Goal: Information Seeking & Learning: Learn about a topic

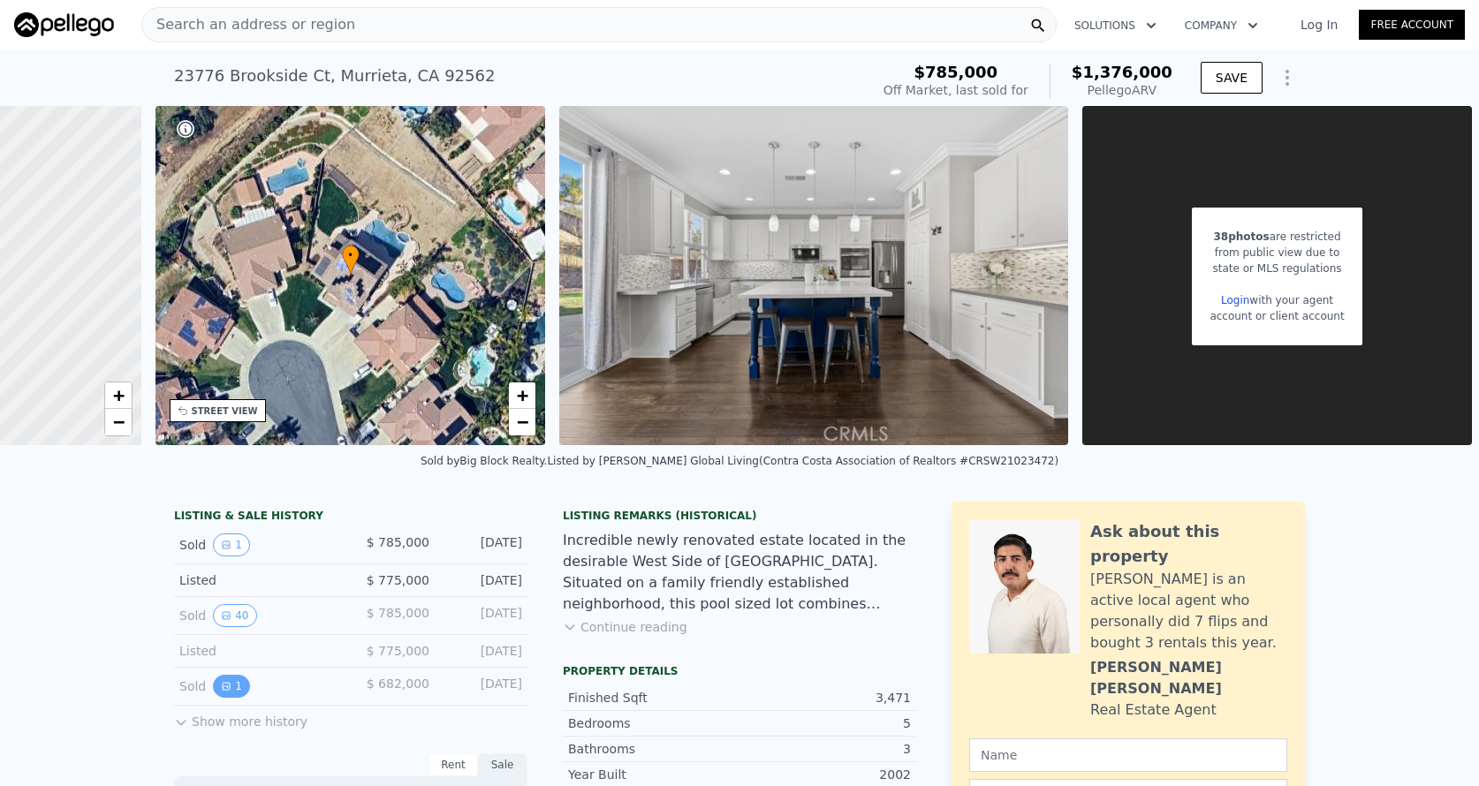
click at [224, 690] on icon "View historical data" at bounding box center [226, 686] width 7 height 7
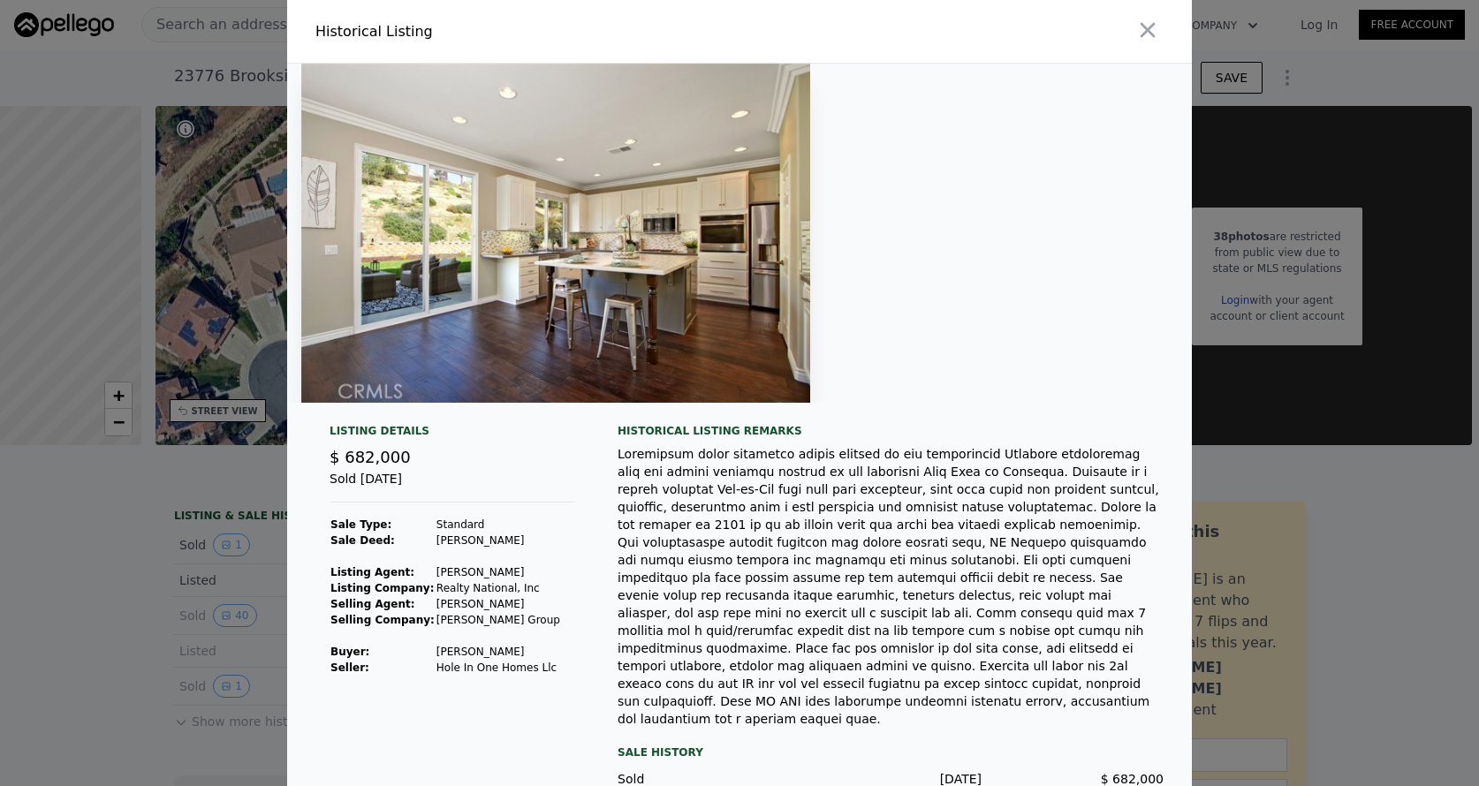
click at [101, 602] on div at bounding box center [739, 393] width 1479 height 786
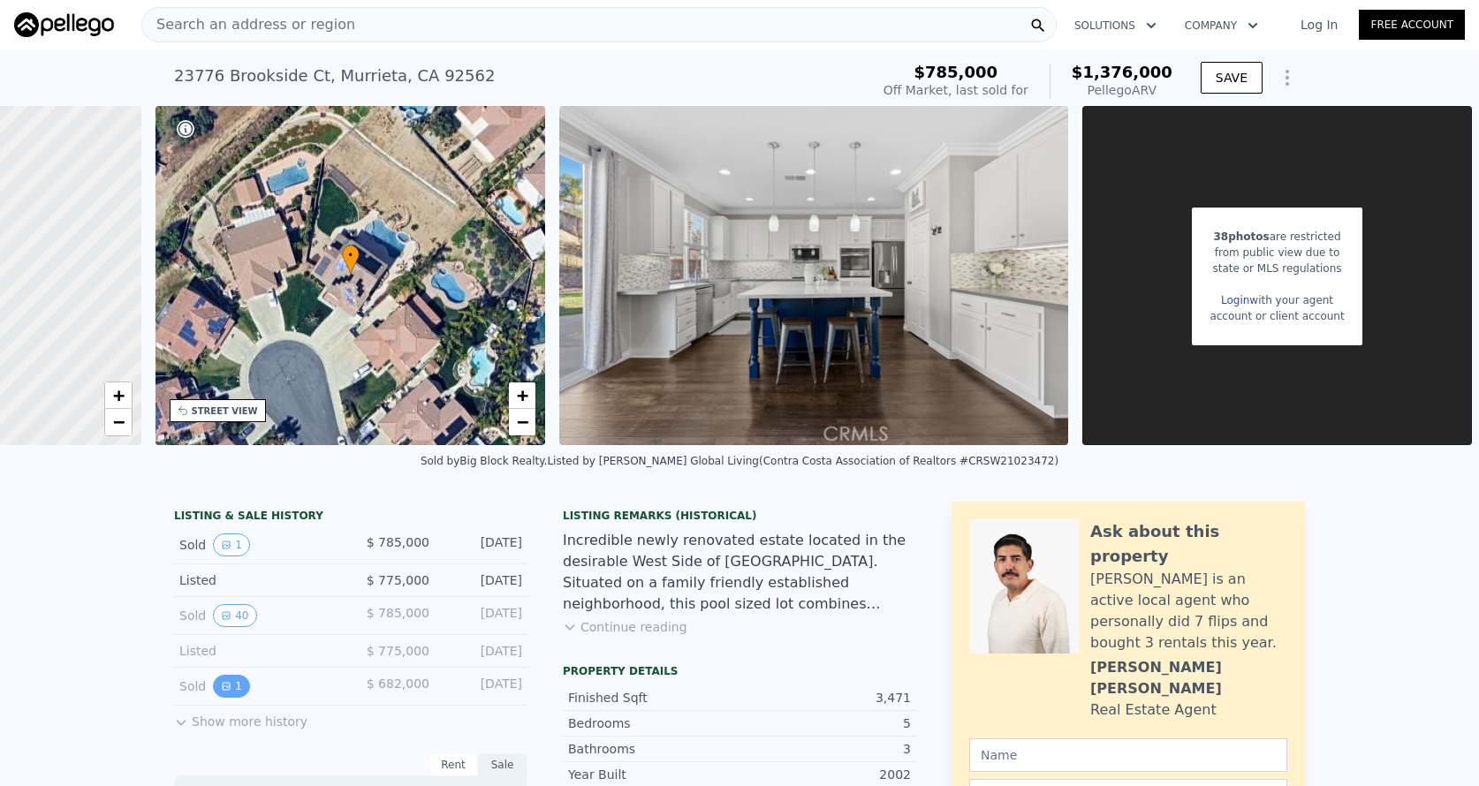
click at [234, 685] on button "1" at bounding box center [231, 686] width 37 height 23
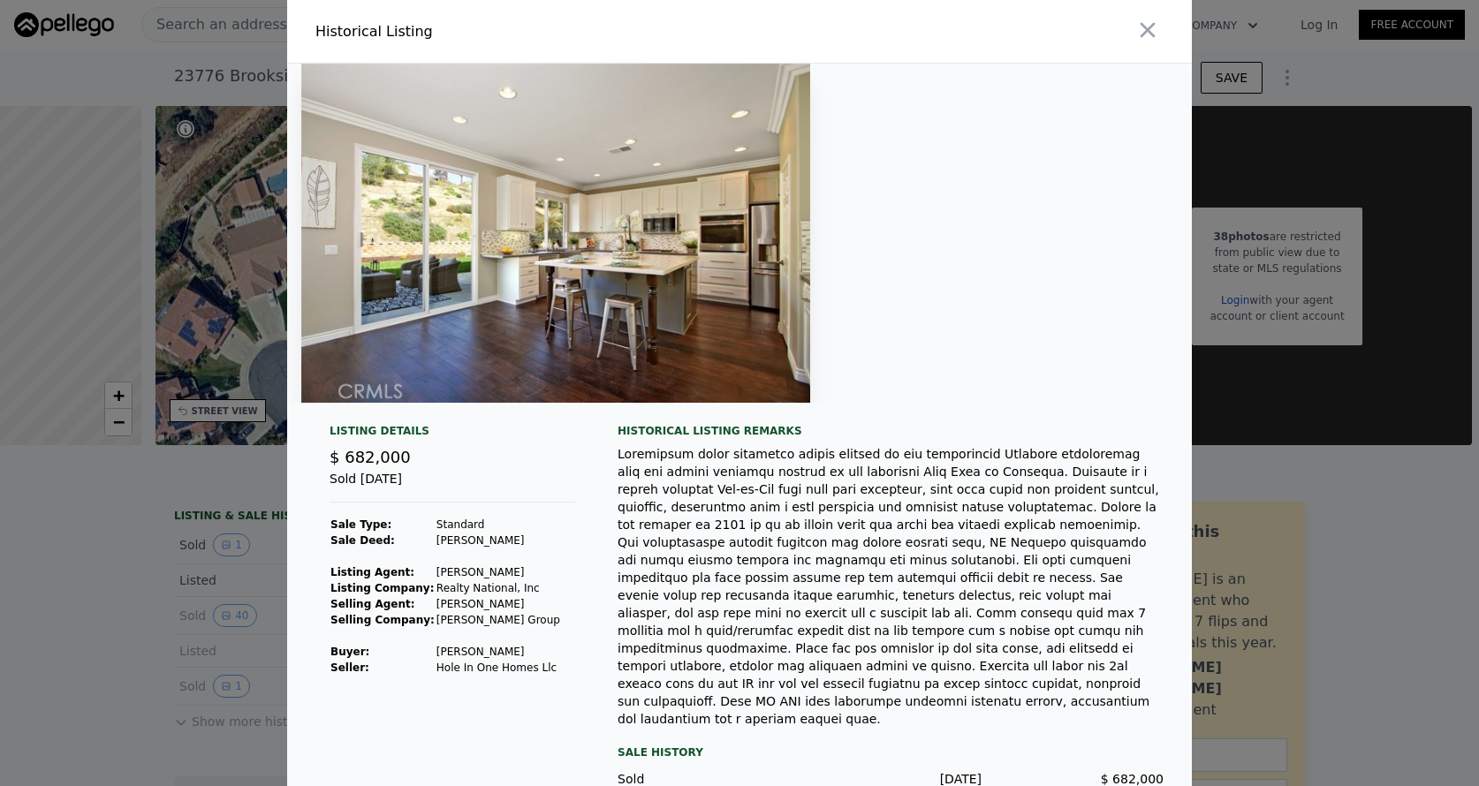
click at [181, 678] on div at bounding box center [739, 393] width 1479 height 786
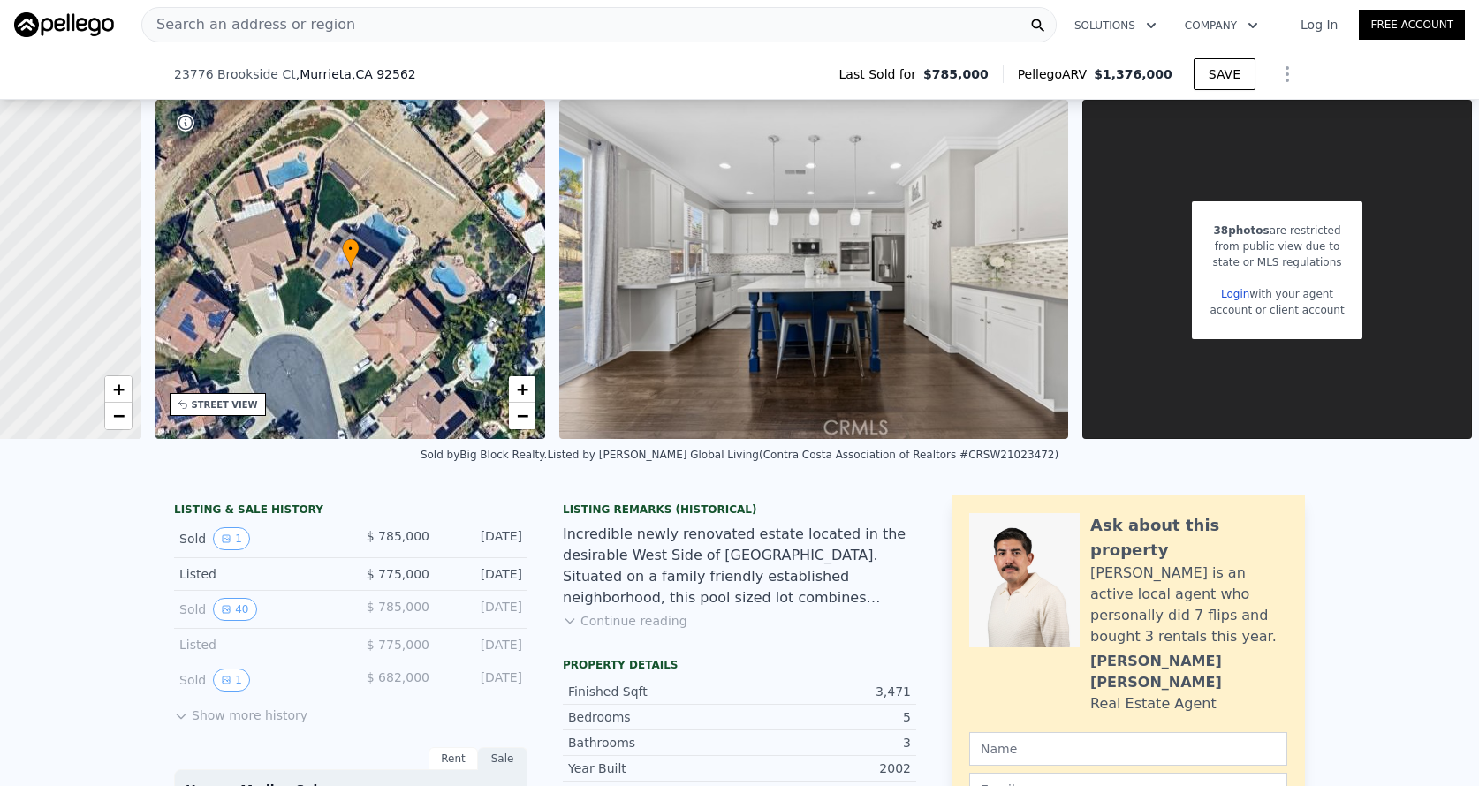
scroll to position [221, 0]
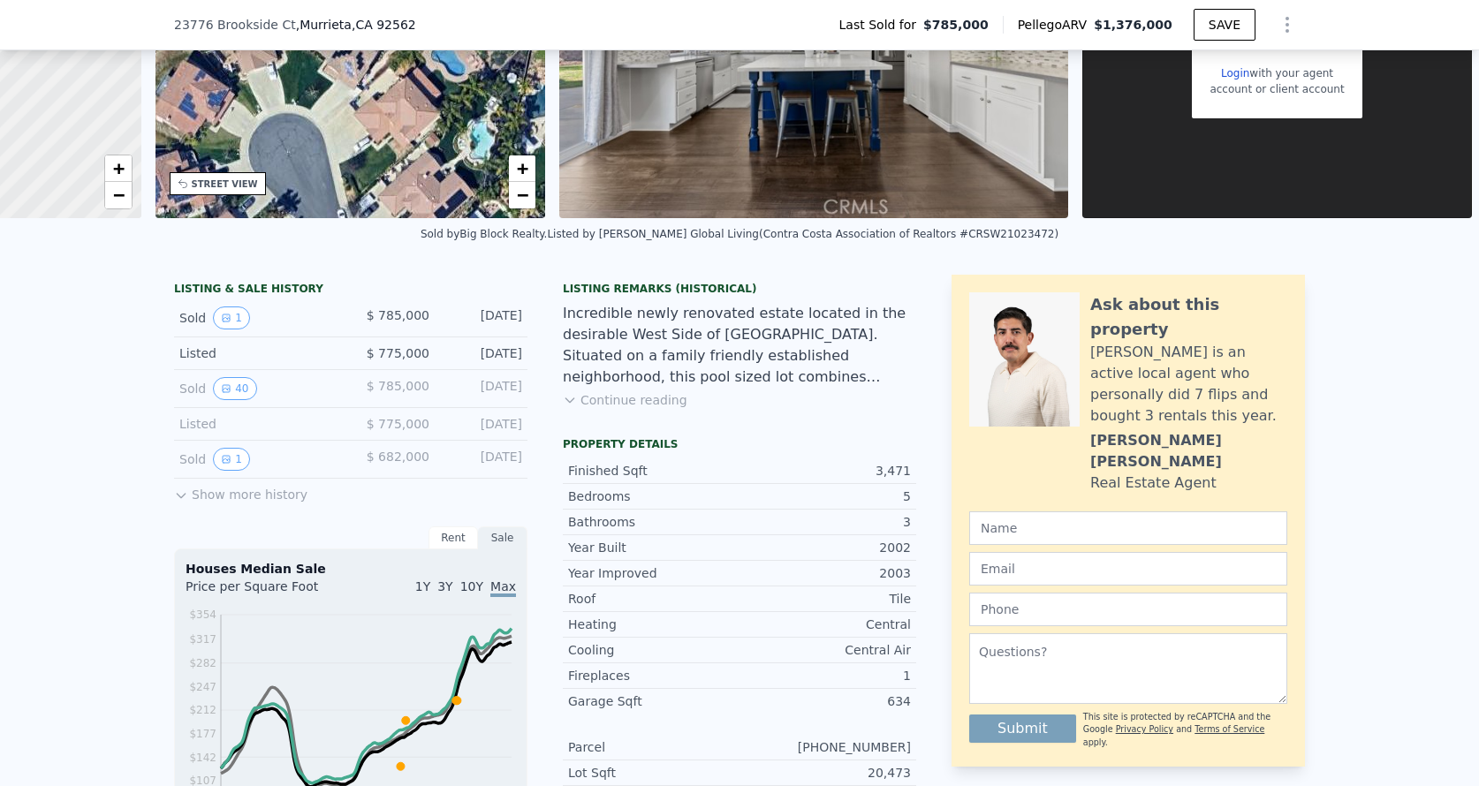
click at [263, 504] on div "LISTING & SALE HISTORY Sold 1 $ 785,000 Mar 30, 2021 Listed $ 775,000 Feb 5, 20…" at bounding box center [350, 393] width 353 height 223
click at [262, 500] on button "Show more history" at bounding box center [240, 491] width 133 height 25
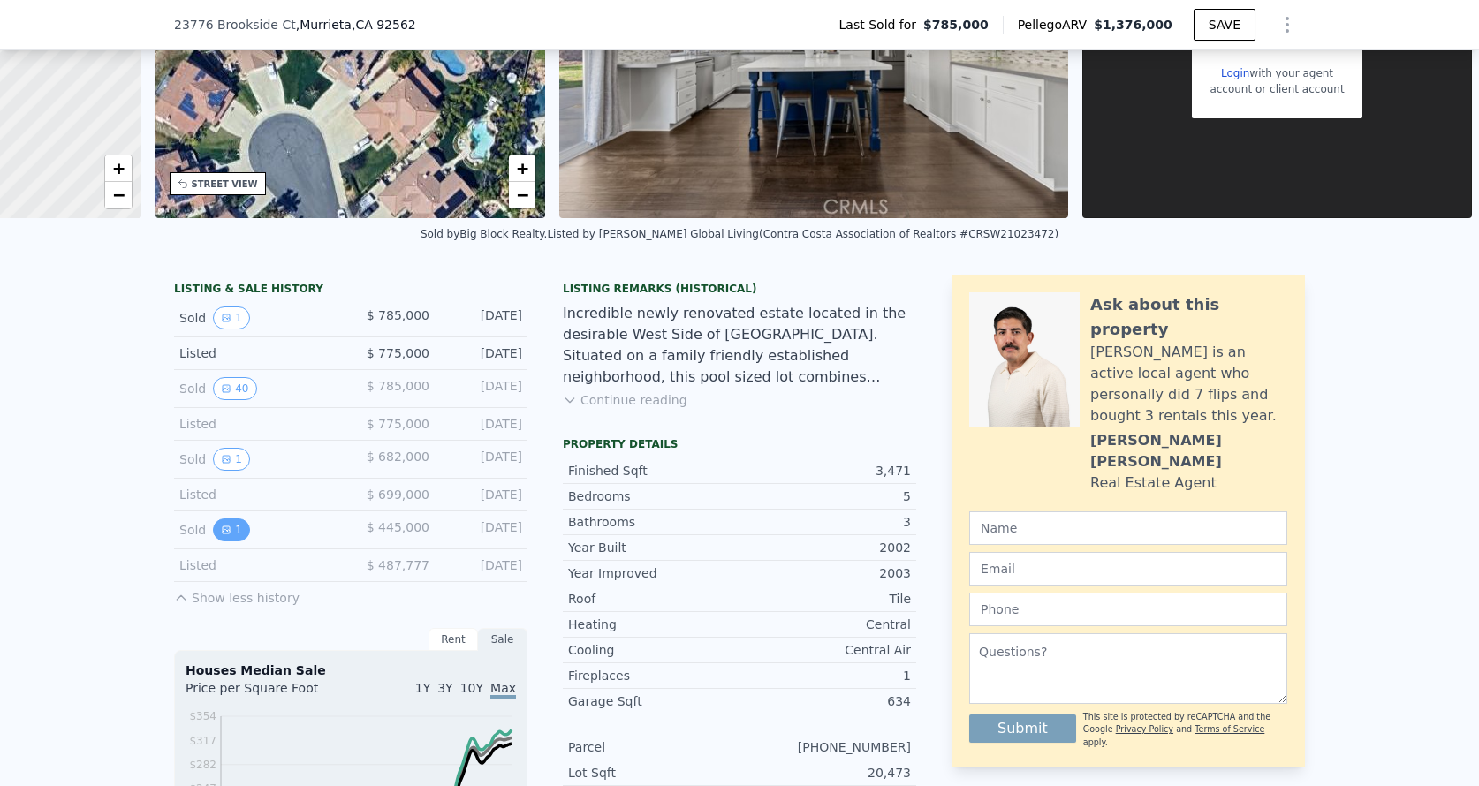
click at [225, 532] on icon "View historical data" at bounding box center [226, 530] width 11 height 11
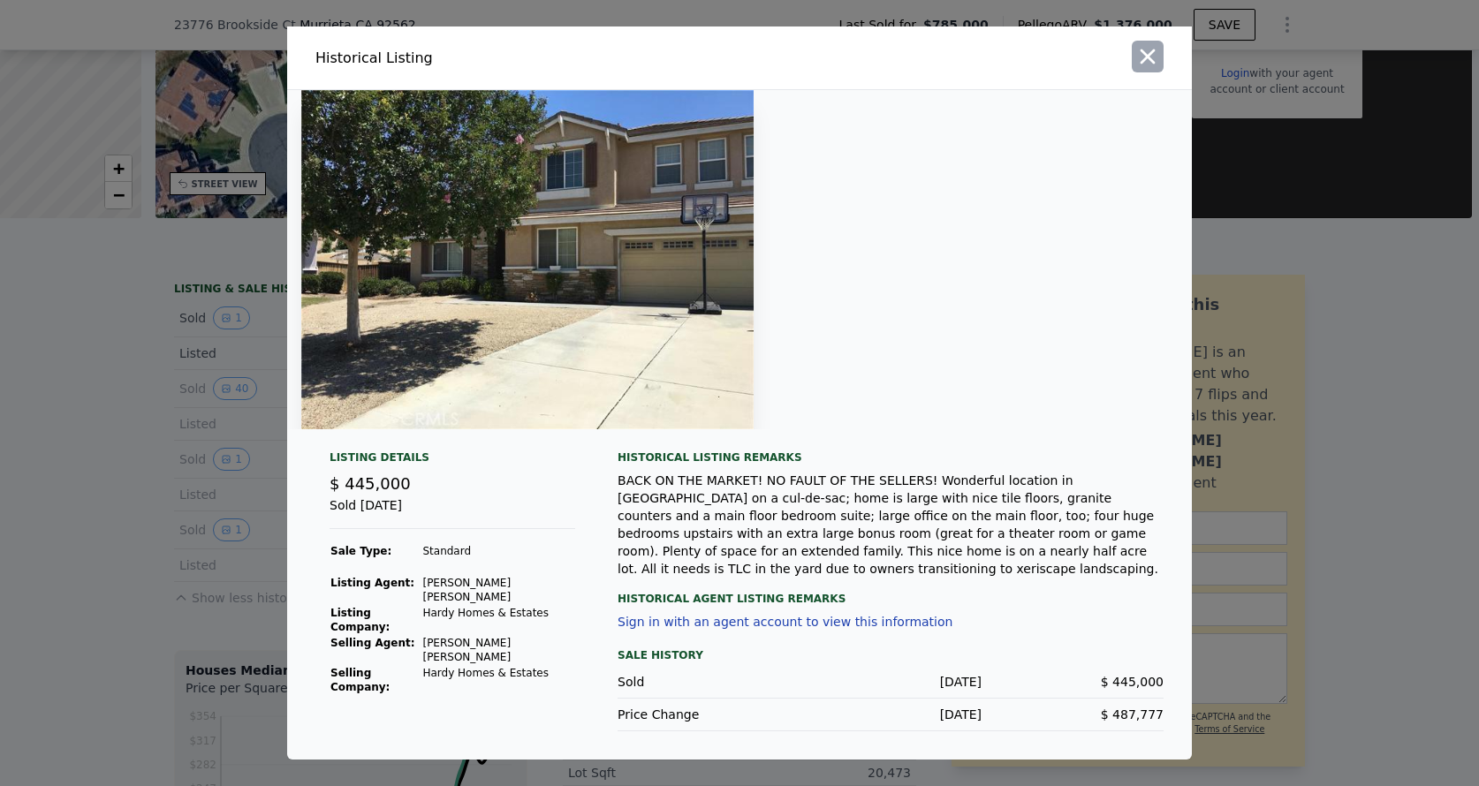
click at [1141, 57] on icon "button" at bounding box center [1147, 56] width 25 height 25
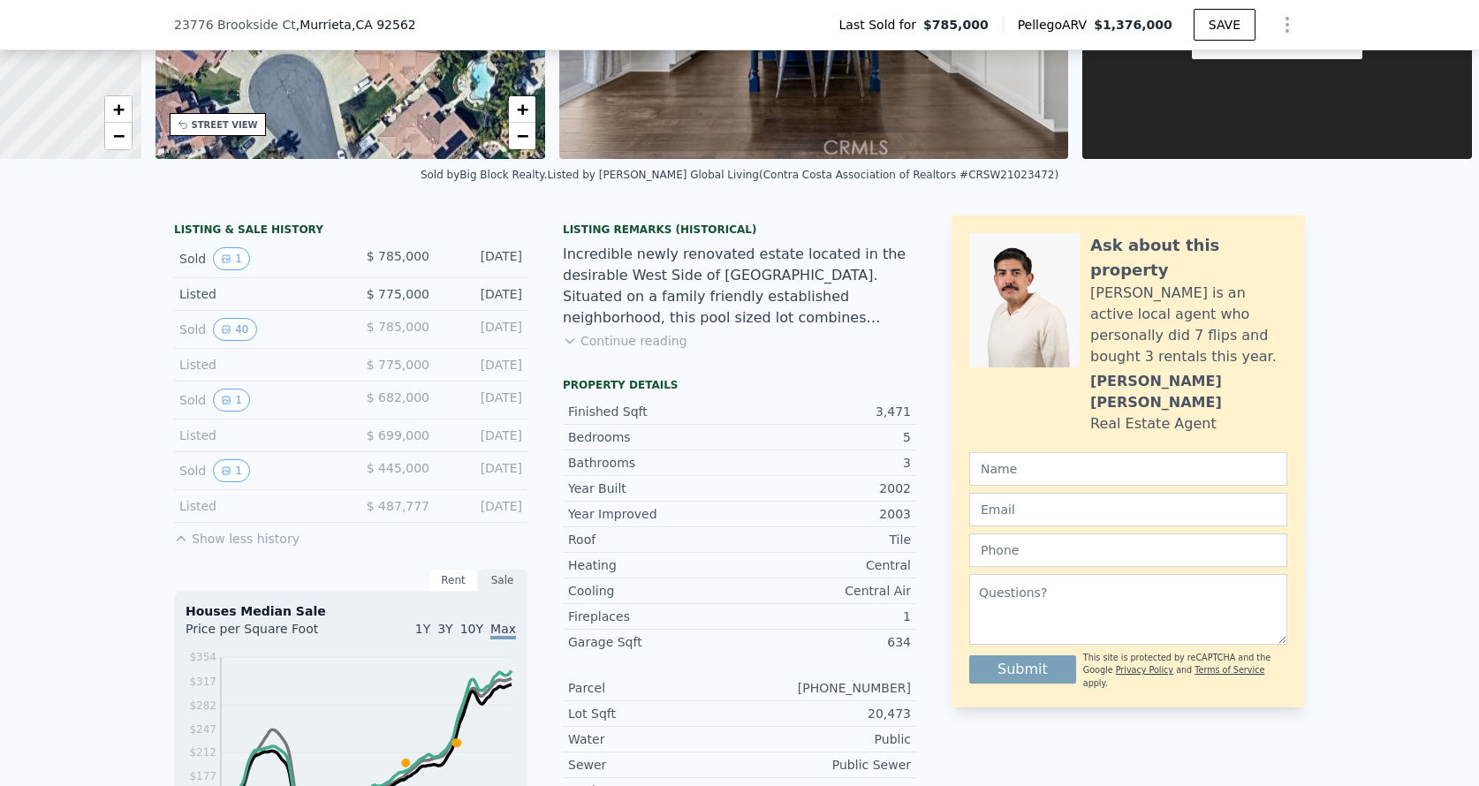
scroll to position [278, 0]
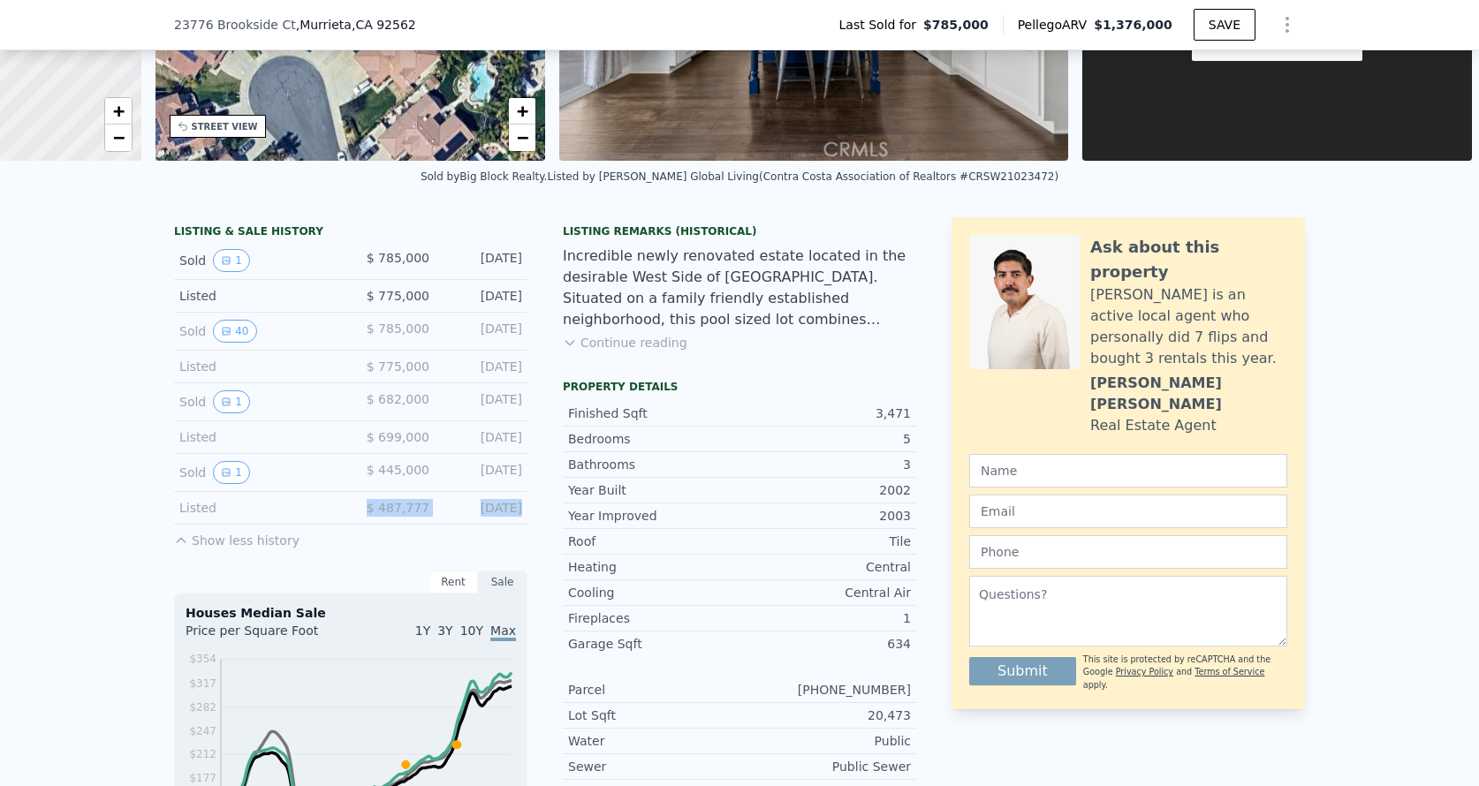
drag, startPoint x: 375, startPoint y: 508, endPoint x: 487, endPoint y: 508, distance: 112.2
click at [487, 508] on div "Listed $ 487,777 Jun 25, 2016" at bounding box center [350, 508] width 353 height 33
click at [487, 508] on div "Jun 25, 2016" at bounding box center [482, 508] width 79 height 18
click at [604, 350] on button "Continue reading" at bounding box center [625, 343] width 125 height 18
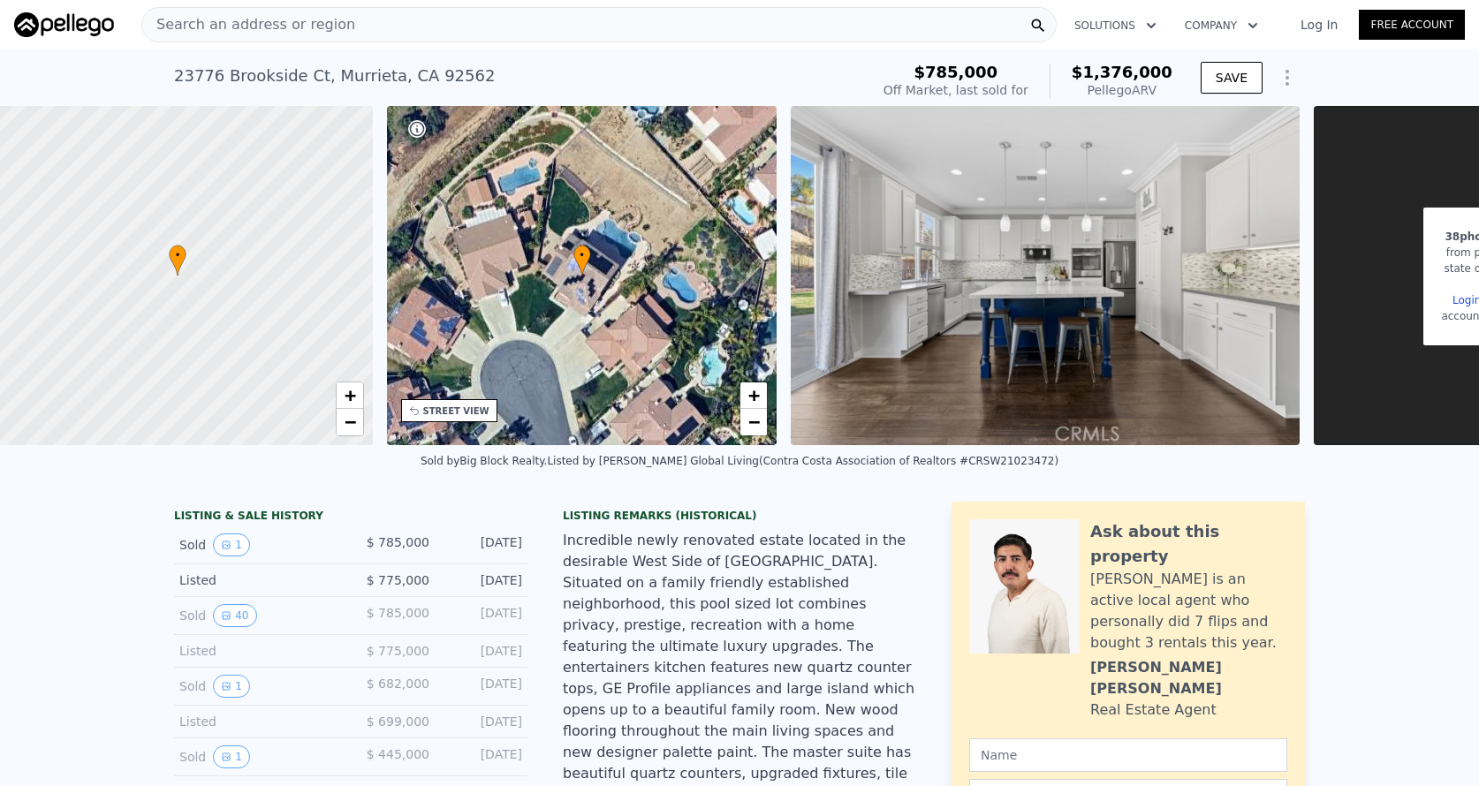
scroll to position [0, 7]
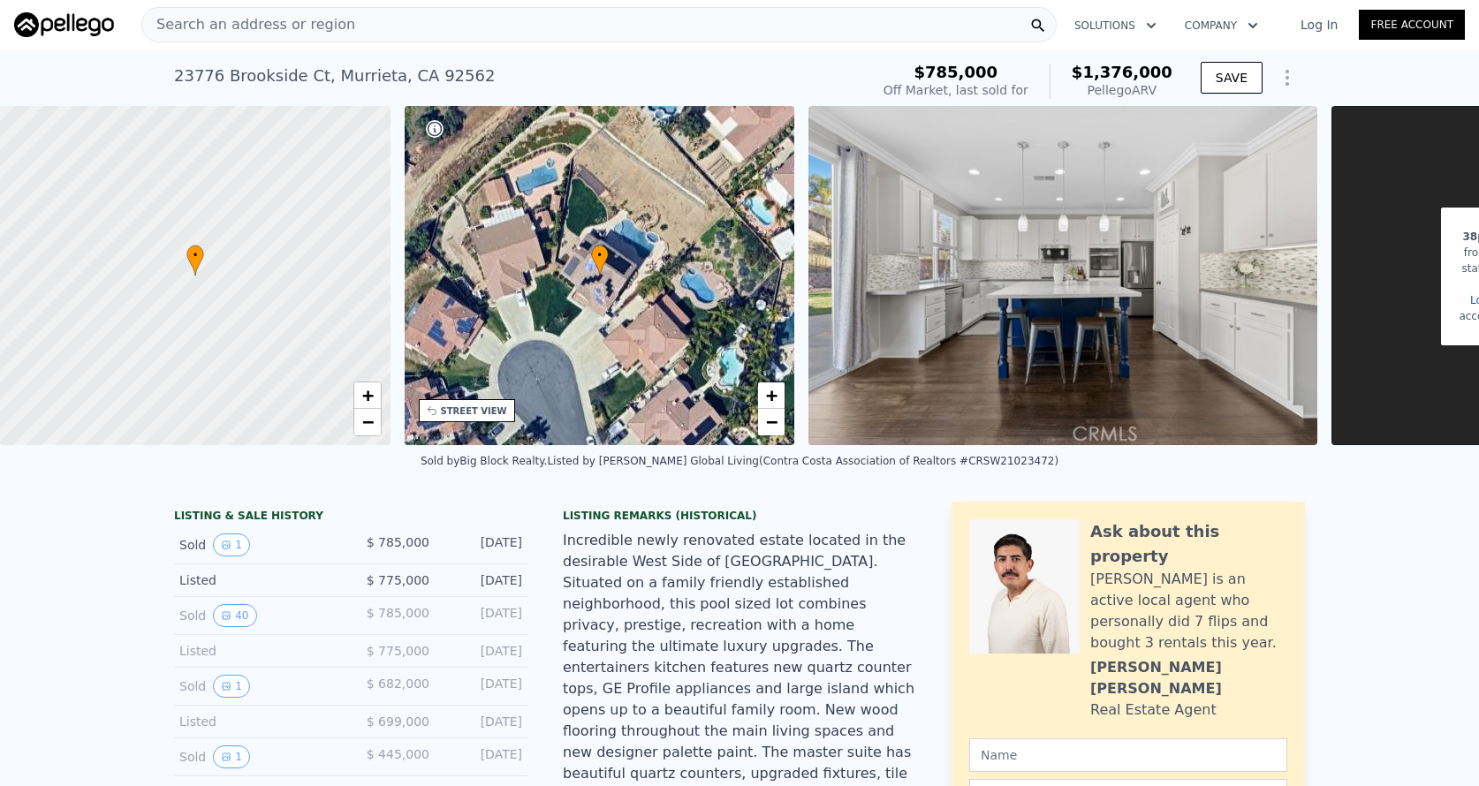
click at [609, 253] on div "• + −" at bounding box center [600, 275] width 390 height 339
click at [772, 399] on span "+" at bounding box center [771, 395] width 11 height 22
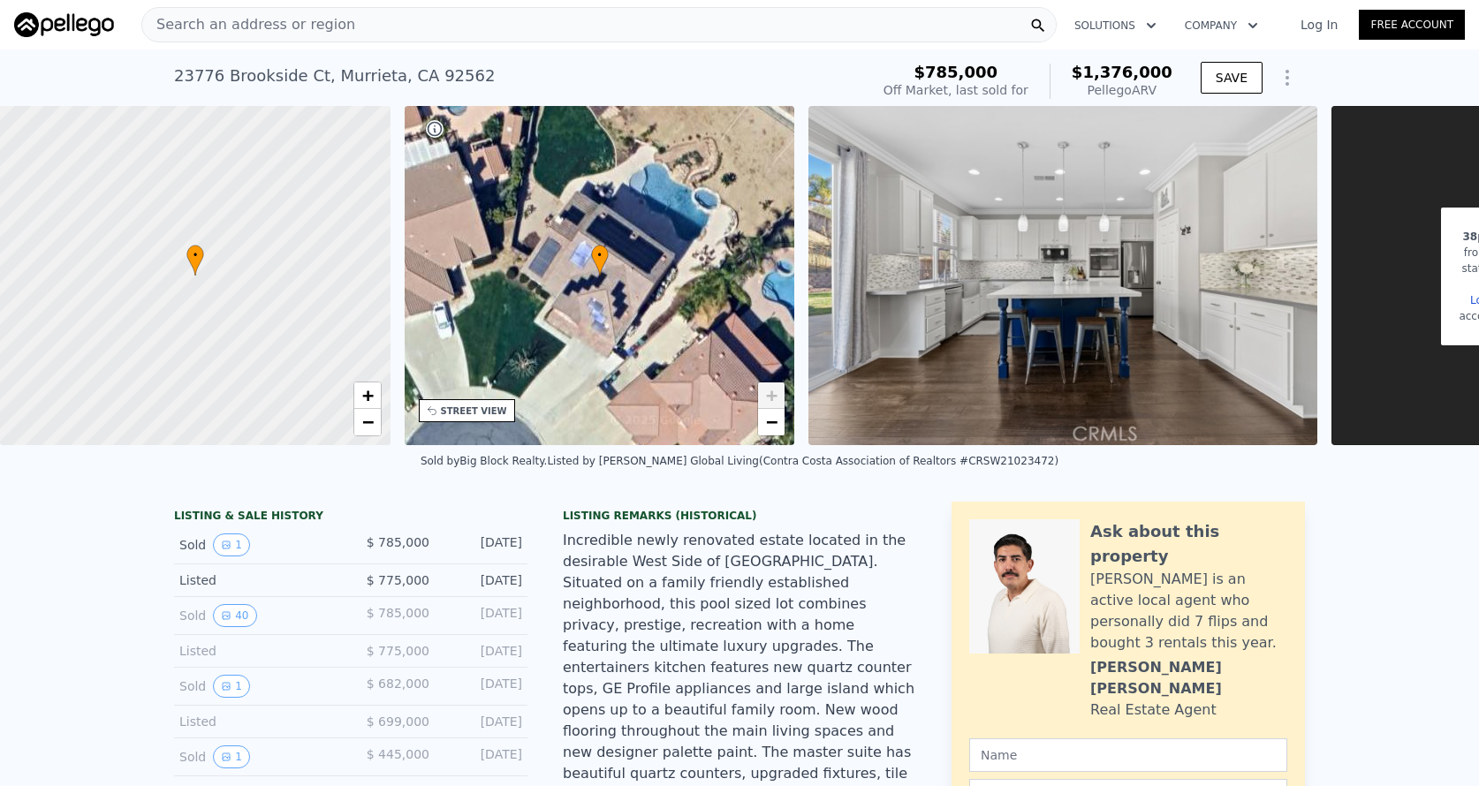
click at [772, 399] on span "+" at bounding box center [771, 395] width 11 height 22
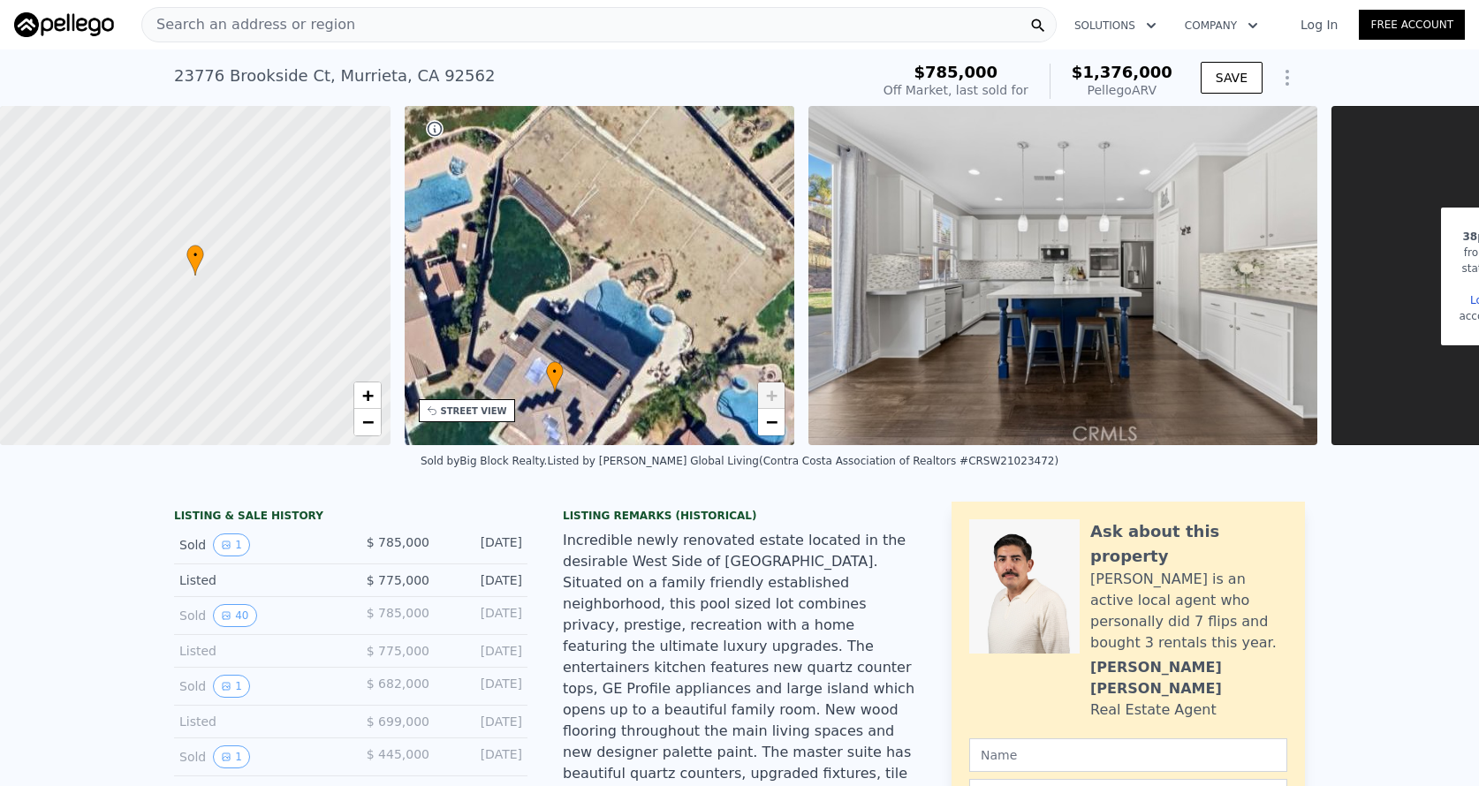
drag, startPoint x: 709, startPoint y: 258, endPoint x: 664, endPoint y: 375, distance: 125.0
click at [664, 375] on div "• + −" at bounding box center [600, 275] width 390 height 339
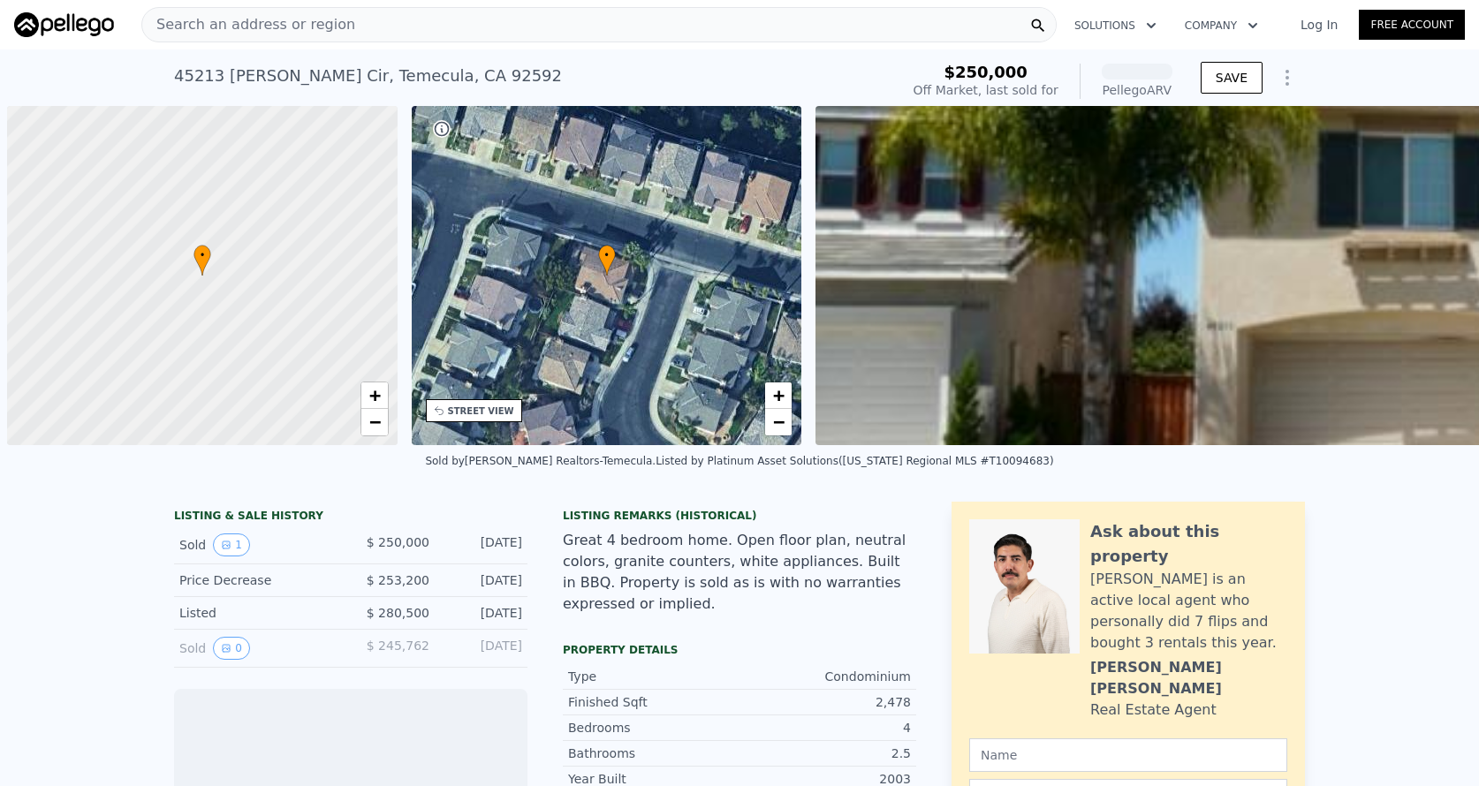
scroll to position [0, 7]
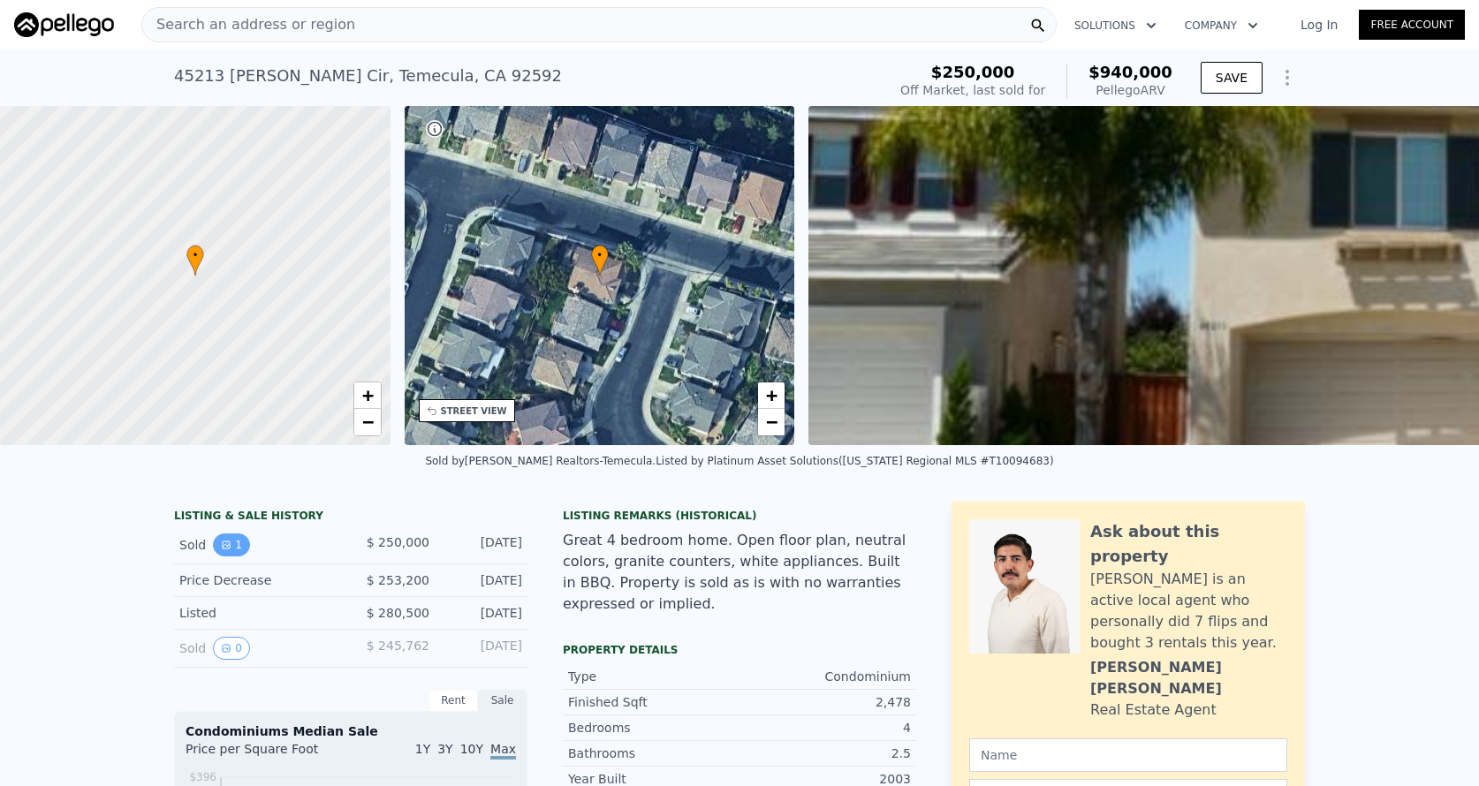
click at [239, 551] on button "1" at bounding box center [231, 545] width 37 height 23
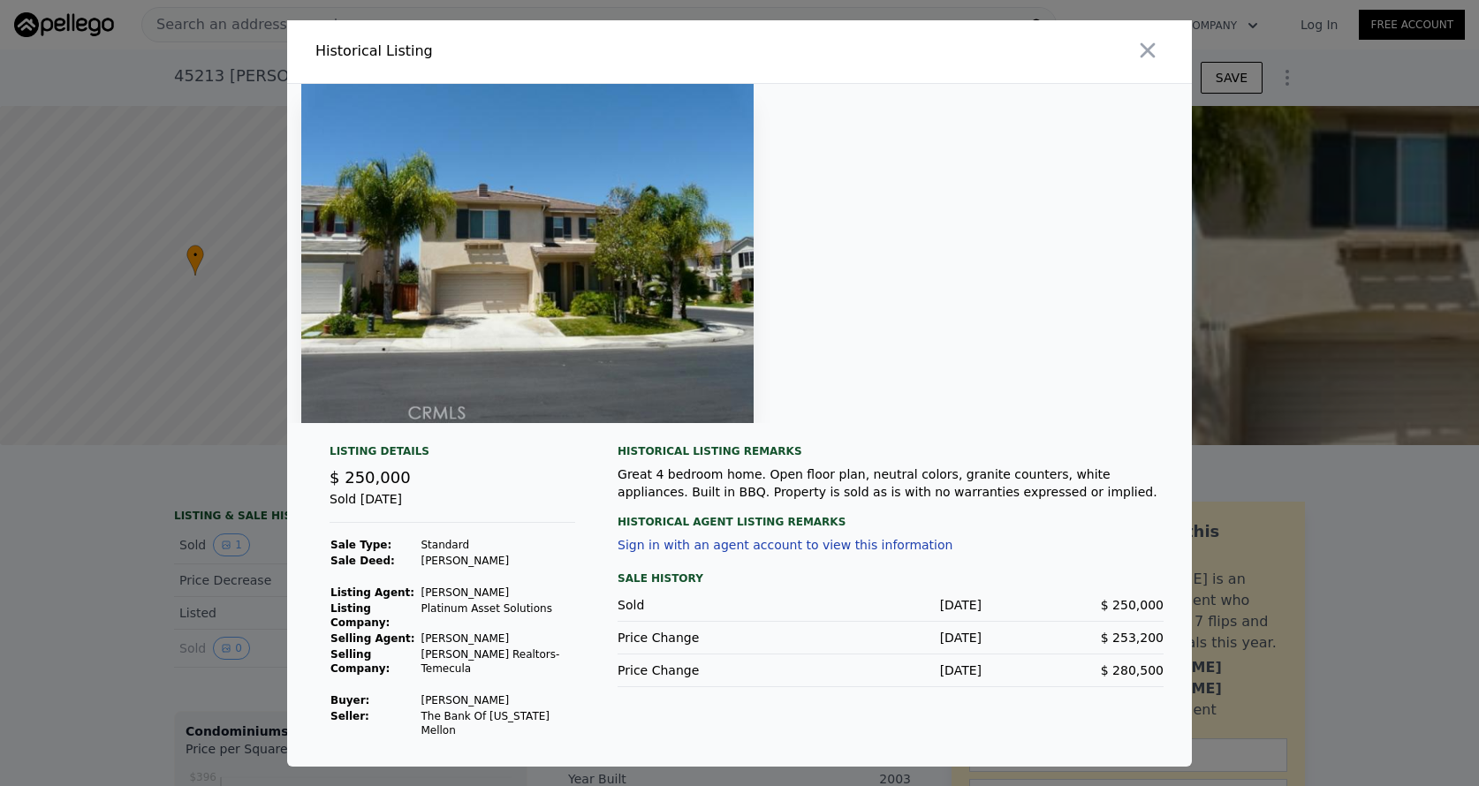
click at [154, 541] on div at bounding box center [739, 393] width 1479 height 786
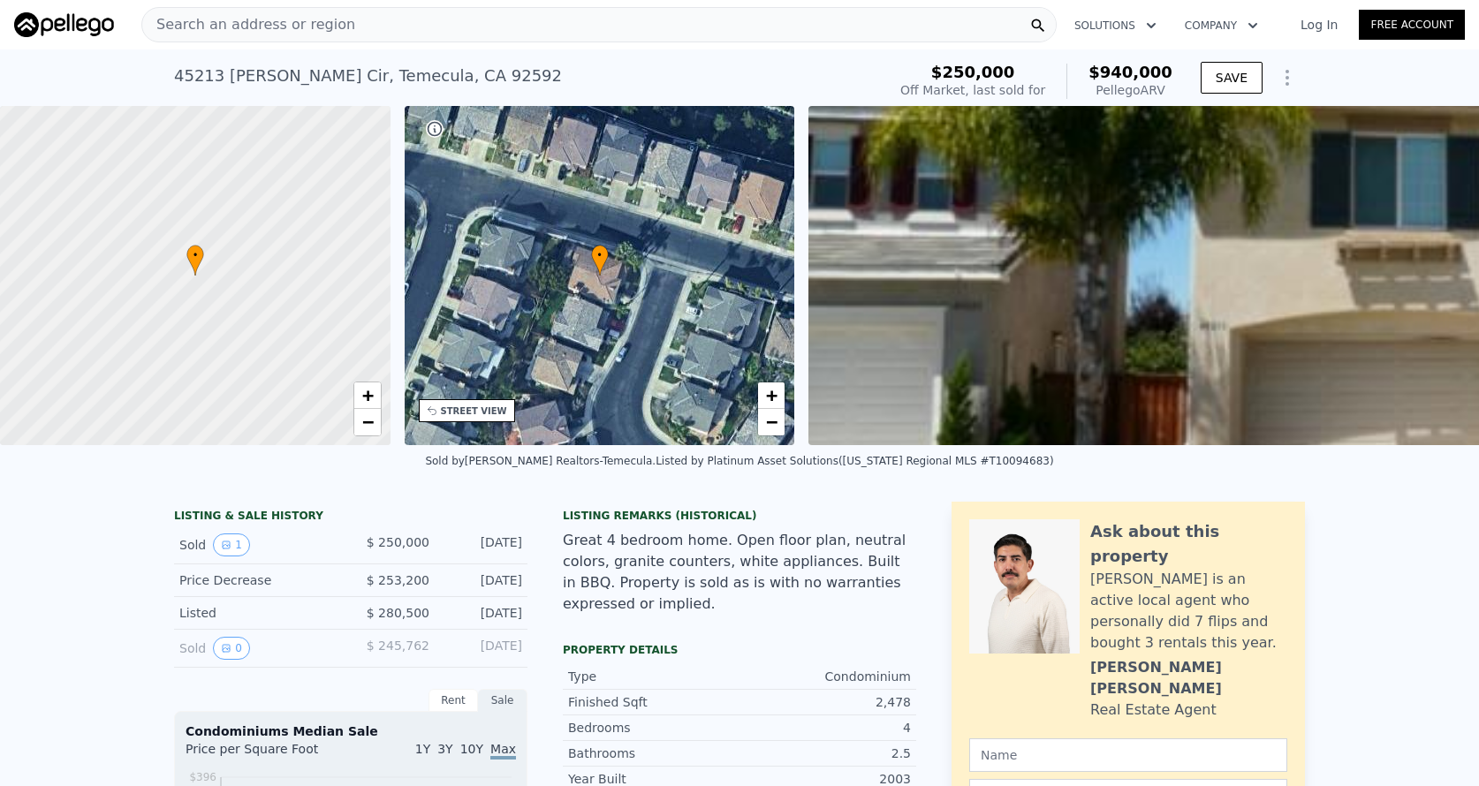
click at [196, 549] on div "Sold 1" at bounding box center [257, 545] width 157 height 23
click at [216, 549] on button "1" at bounding box center [231, 545] width 37 height 23
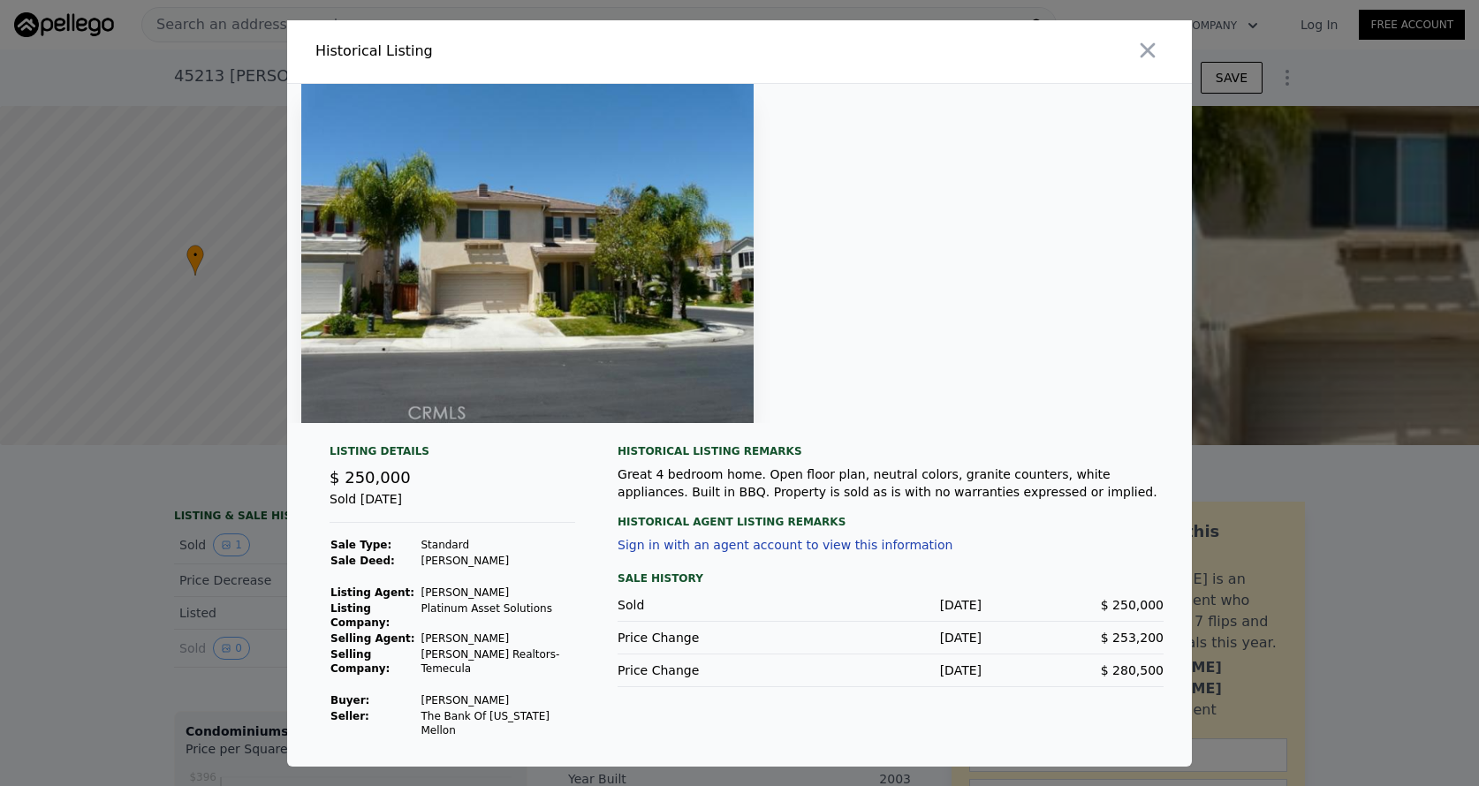
click at [178, 571] on div at bounding box center [739, 393] width 1479 height 786
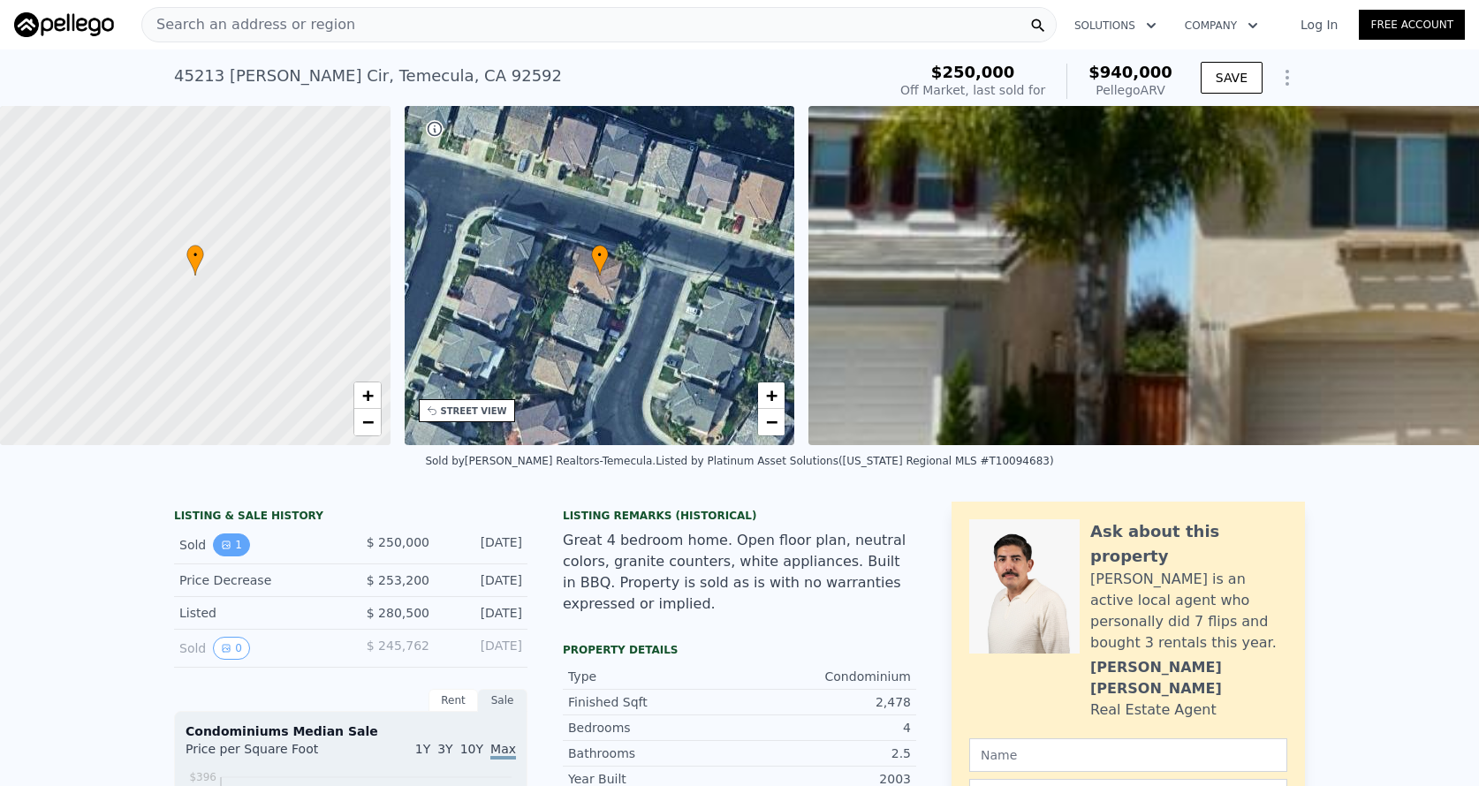
click at [235, 536] on button "1" at bounding box center [231, 545] width 37 height 23
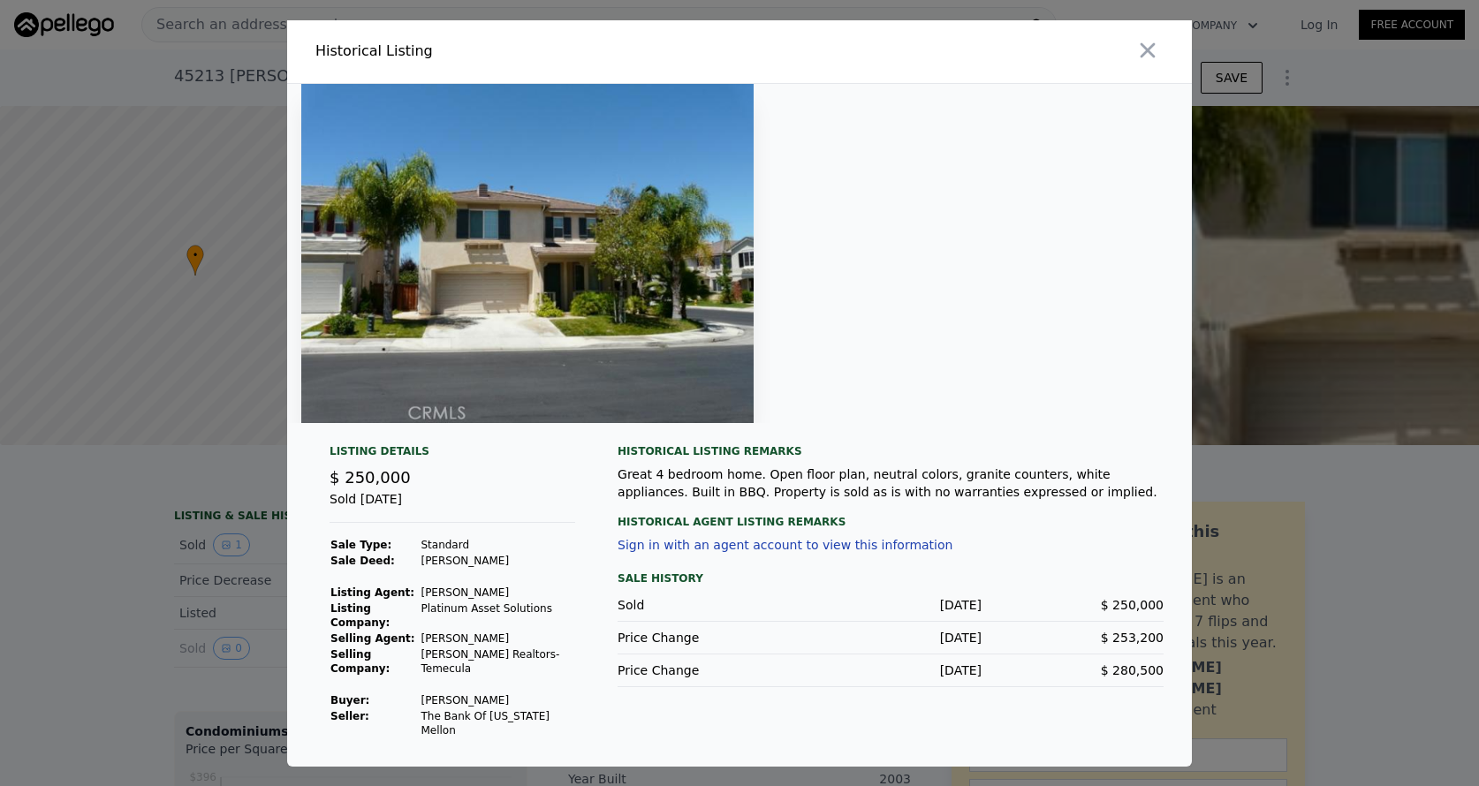
click at [208, 550] on div at bounding box center [739, 393] width 1479 height 786
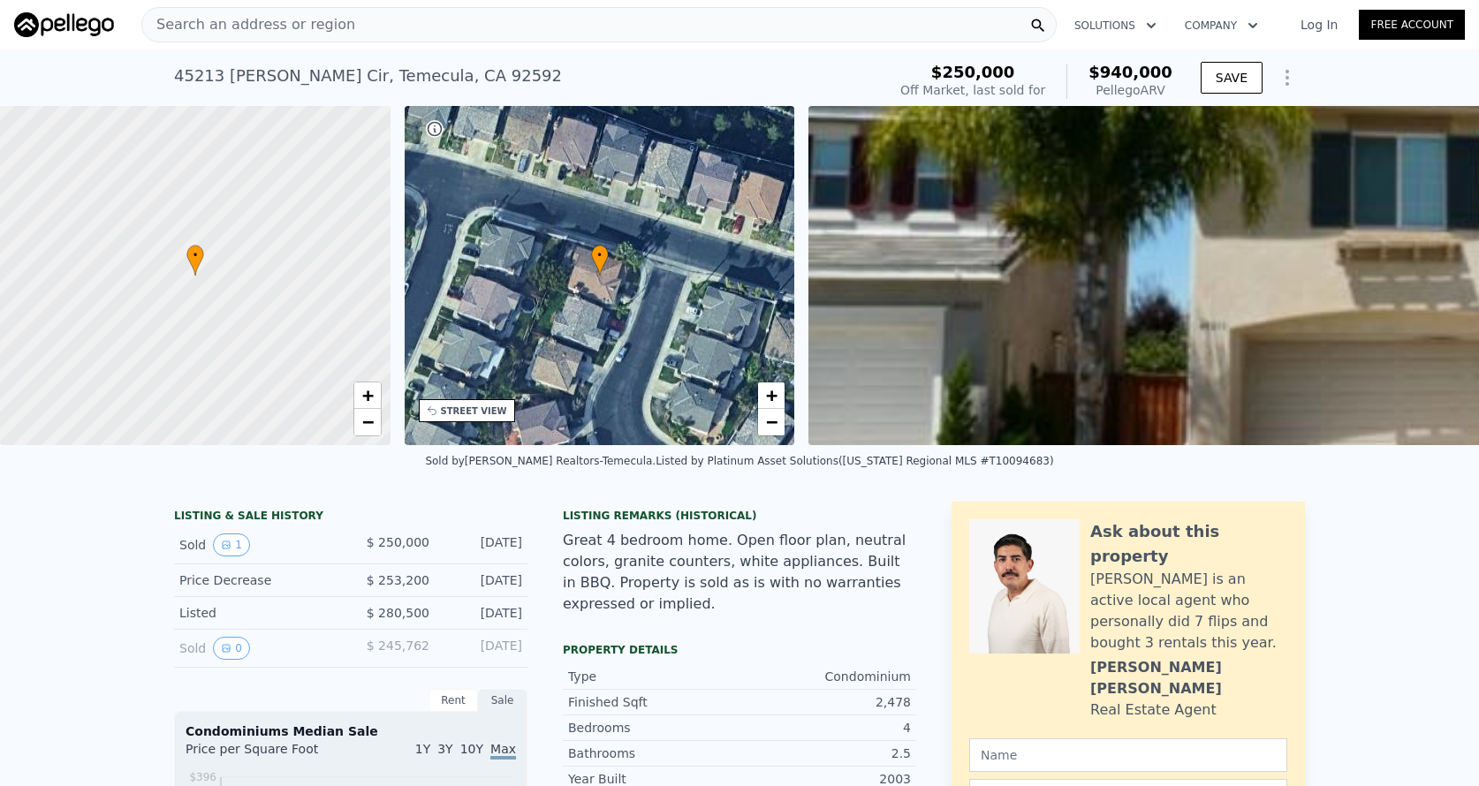
scroll to position [0, 0]
click at [728, 29] on div "Search an address or region" at bounding box center [598, 24] width 915 height 35
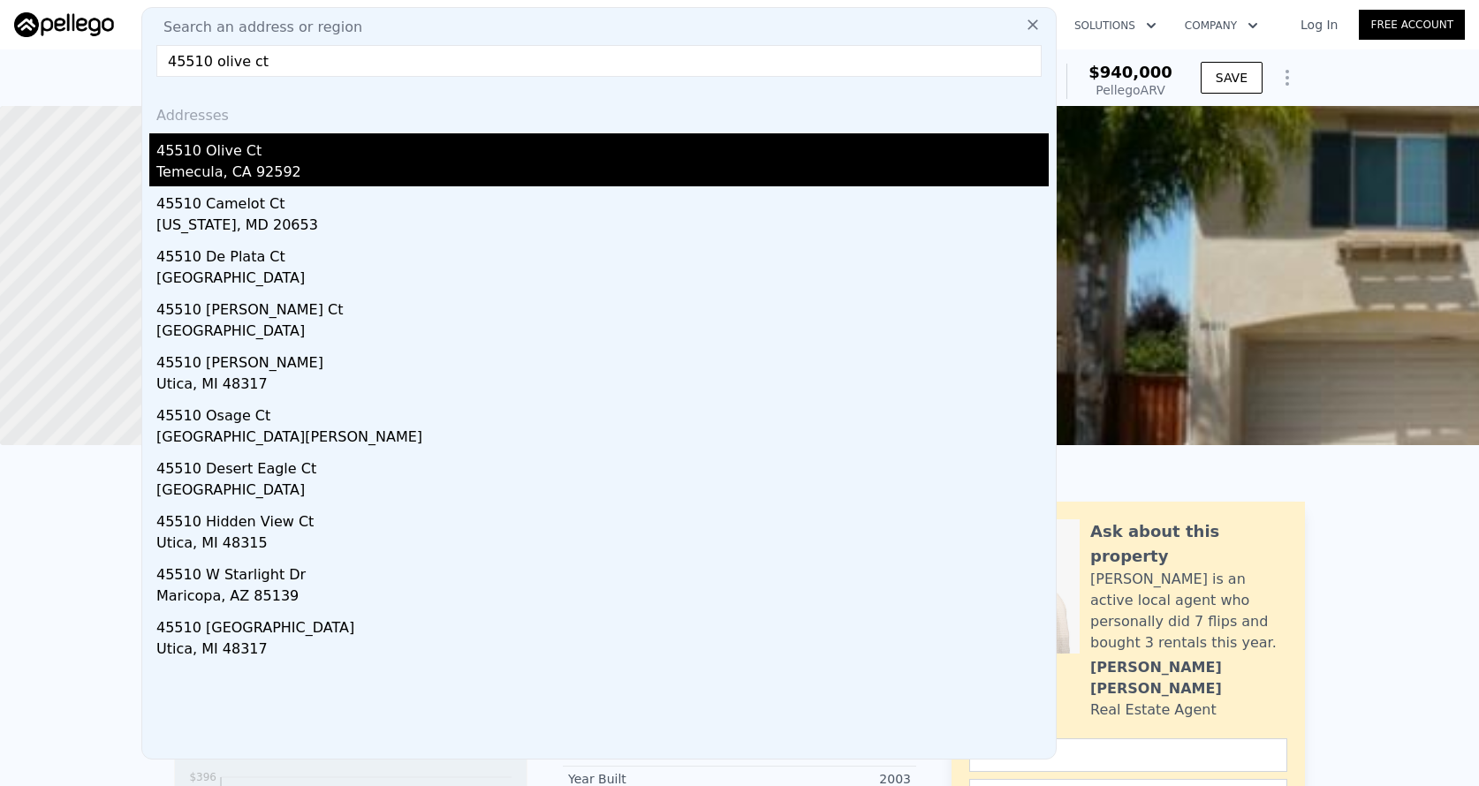
type input "45510 olive ct"
click at [619, 163] on div "Temecula, CA 92592" at bounding box center [602, 174] width 892 height 25
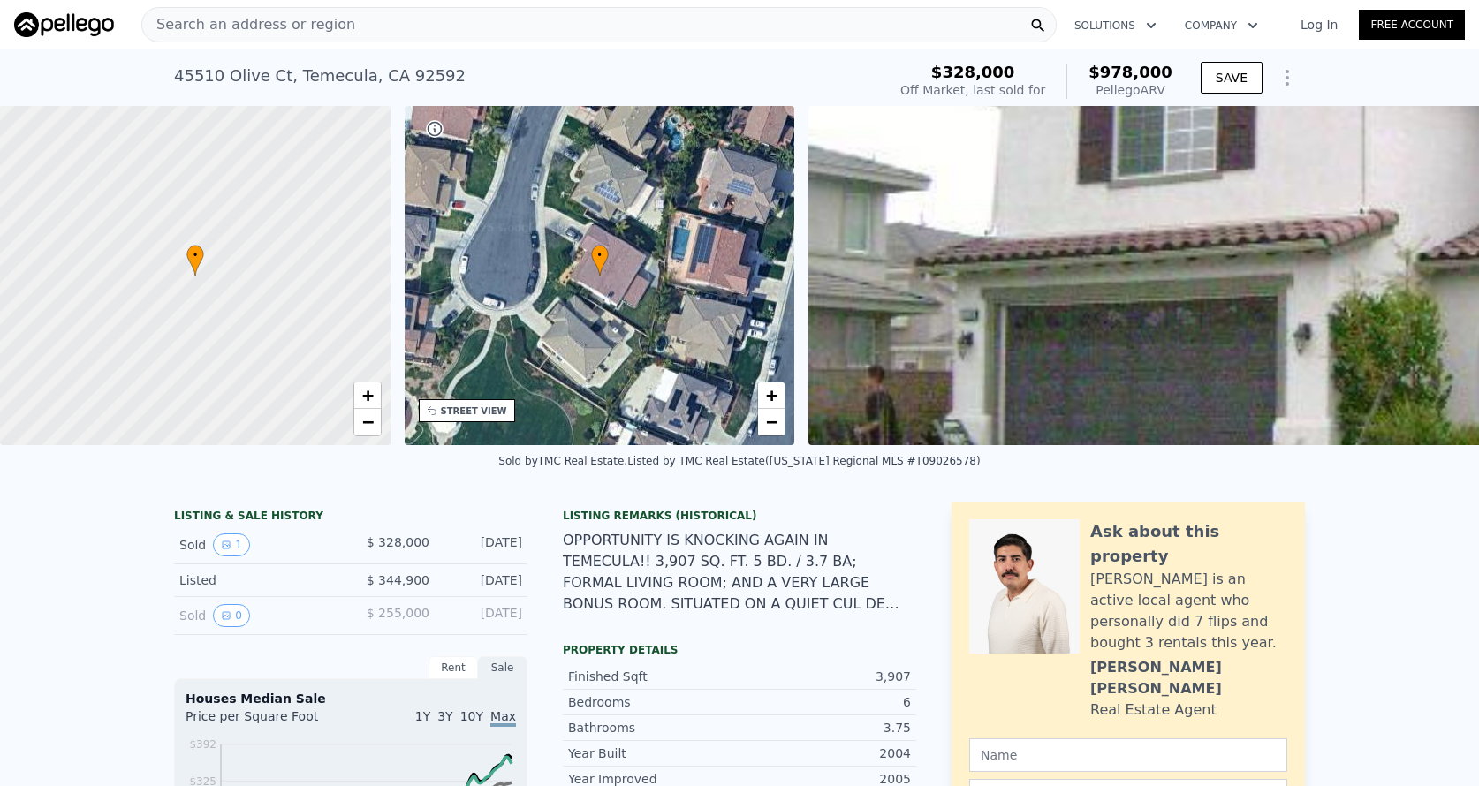
click at [254, 534] on div "Sold 1" at bounding box center [257, 545] width 157 height 23
click at [227, 540] on icon "View historical data" at bounding box center [226, 545] width 11 height 11
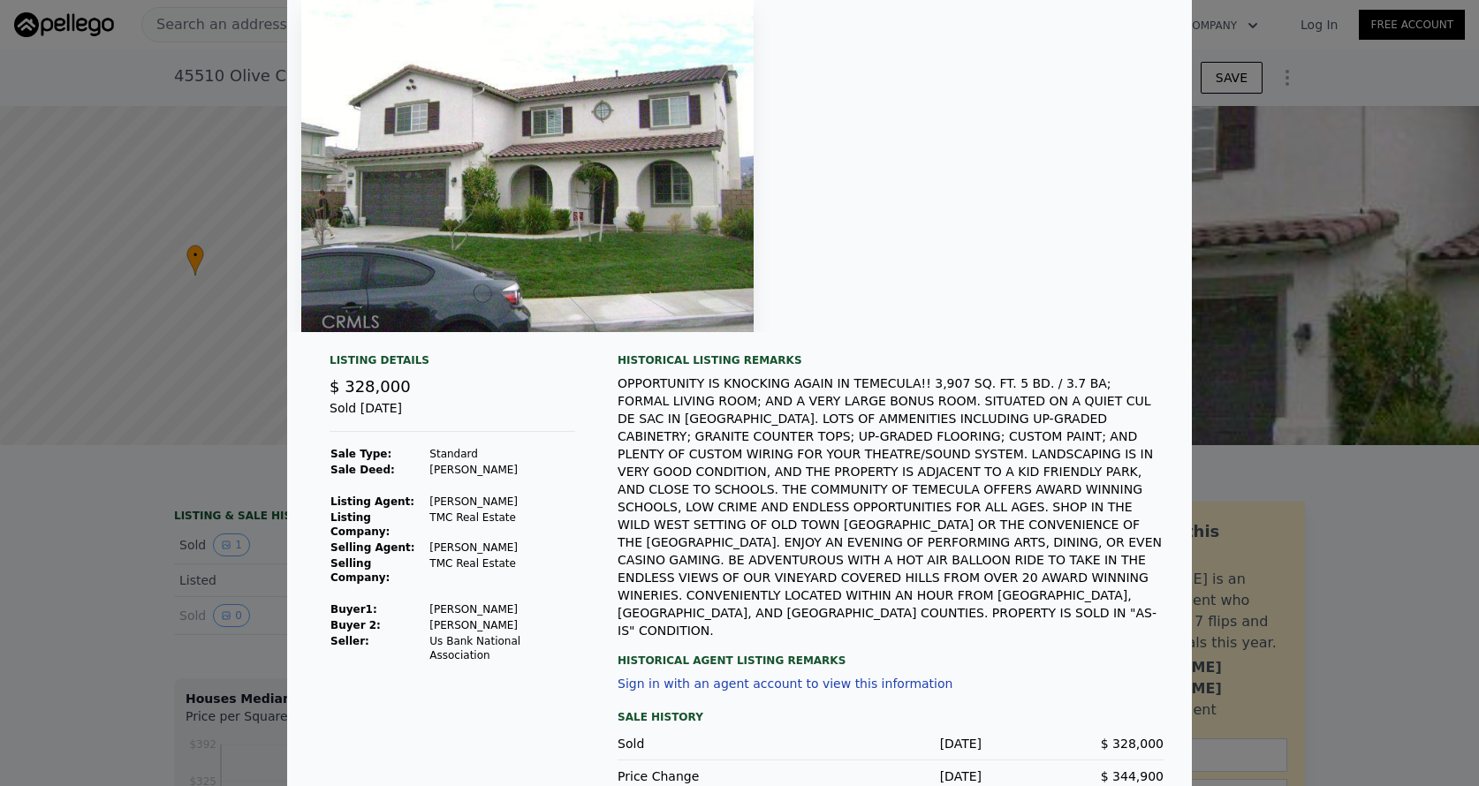
scroll to position [70, 0]
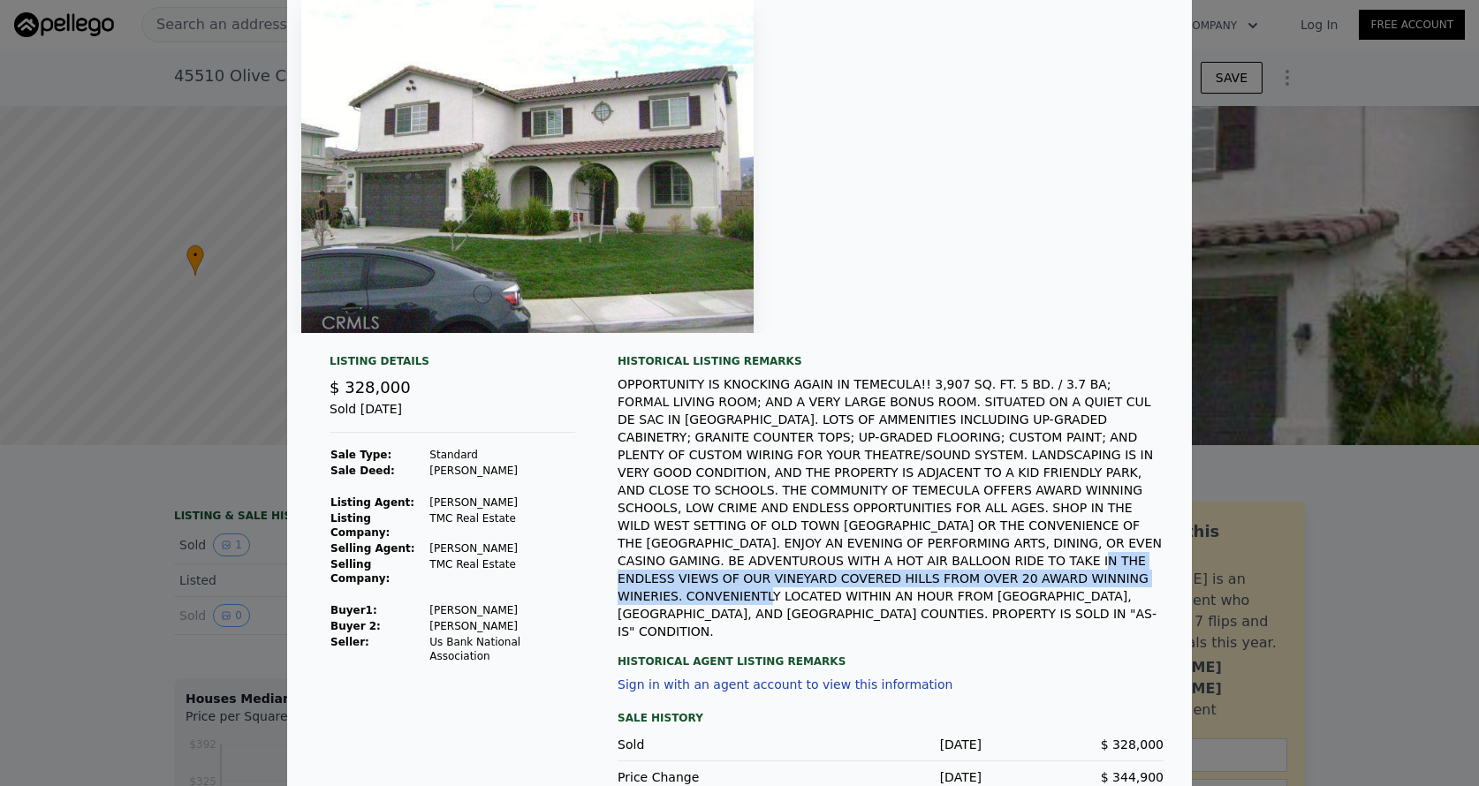
drag, startPoint x: 801, startPoint y: 557, endPoint x: 940, endPoint y: 582, distance: 140.9
click at [940, 582] on div "OPPORTUNITY IS KNOCKING AGAIN IN TEMECULA!! 3,907 SQ. FT. 5 BD. / 3.7 BA; FORMA…" at bounding box center [890, 507] width 546 height 265
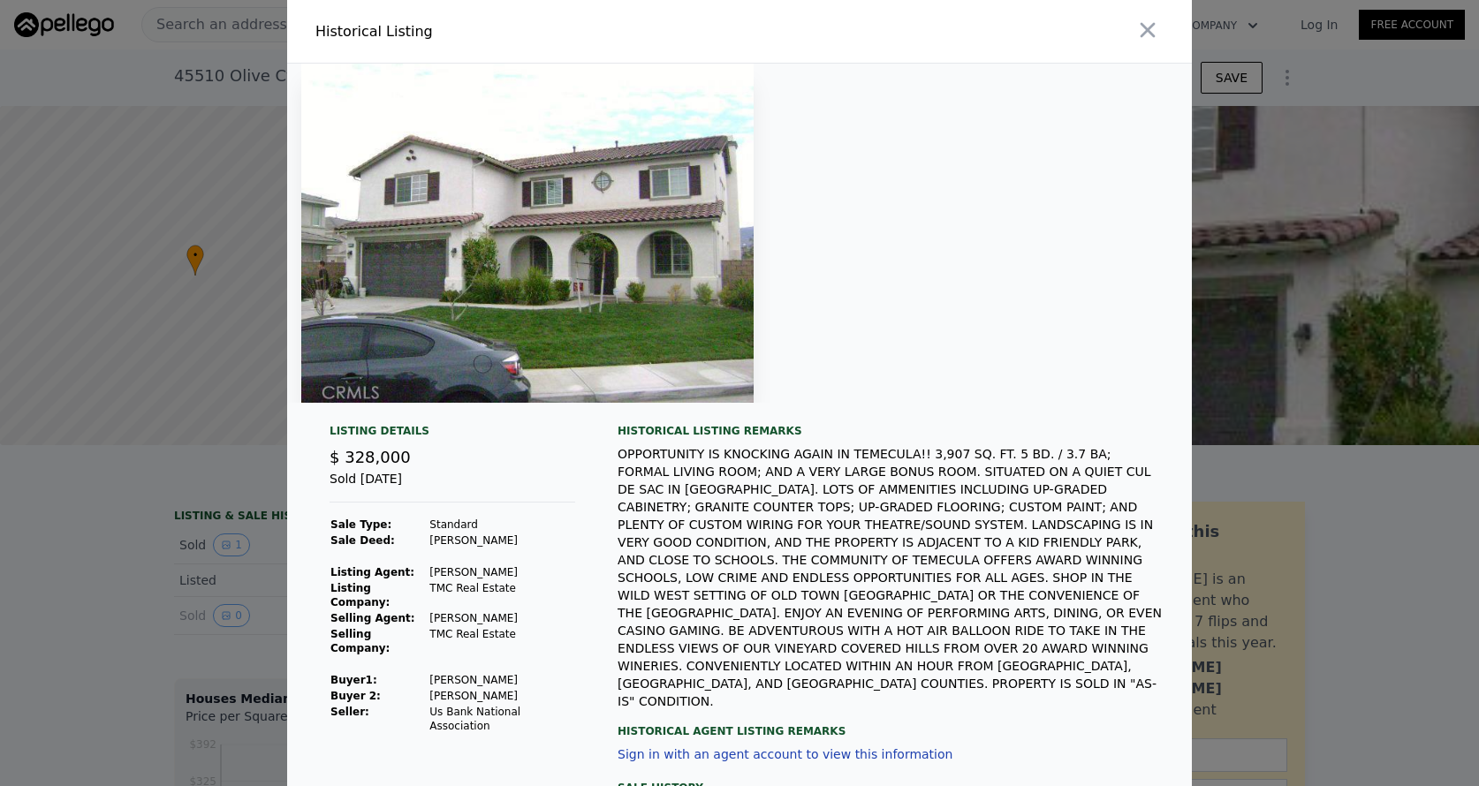
scroll to position [0, 0]
click at [1140, 26] on icon "button" at bounding box center [1147, 30] width 25 height 25
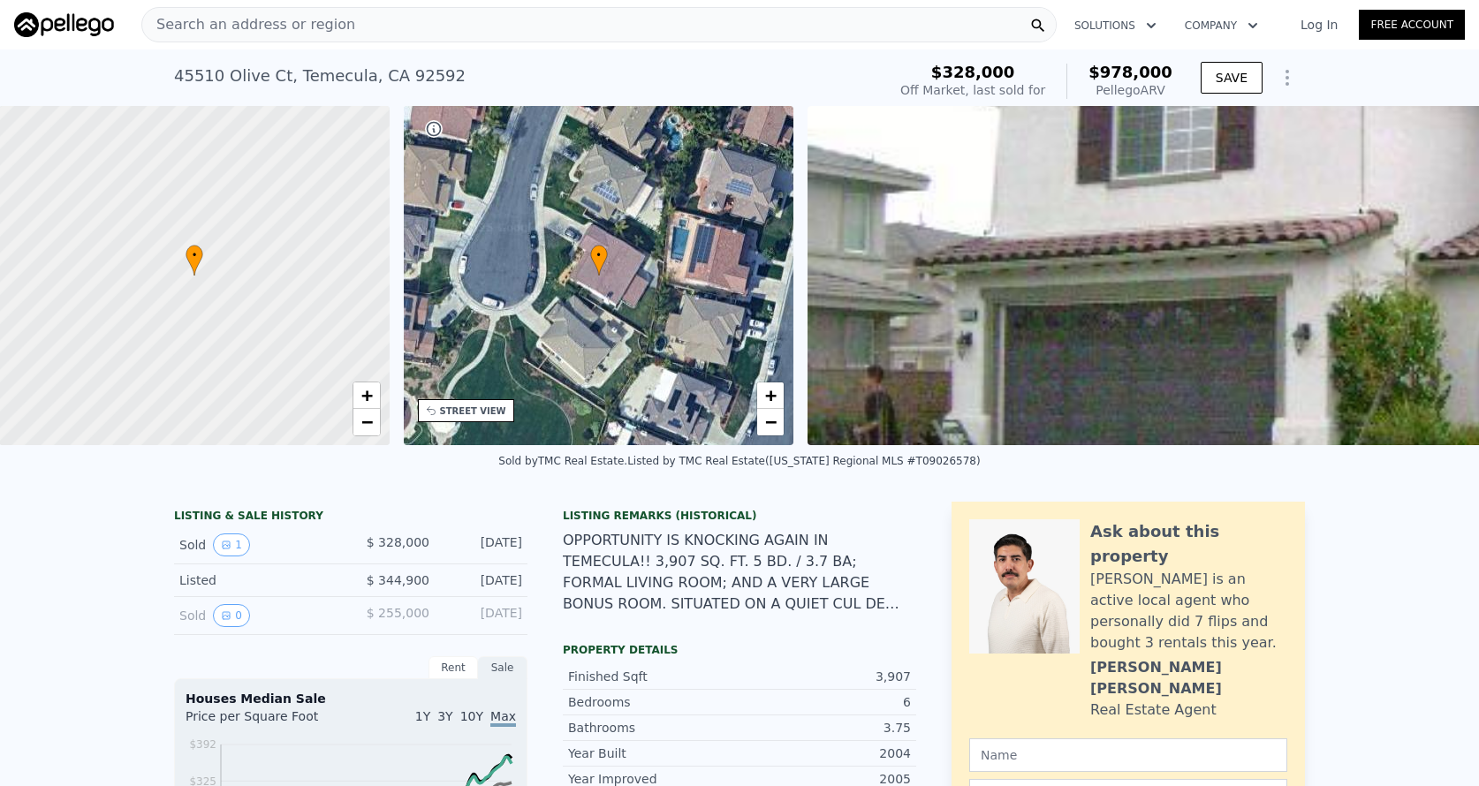
scroll to position [0, 7]
click at [624, 281] on div "• + −" at bounding box center [600, 275] width 390 height 339
click at [772, 404] on span "+" at bounding box center [771, 395] width 11 height 22
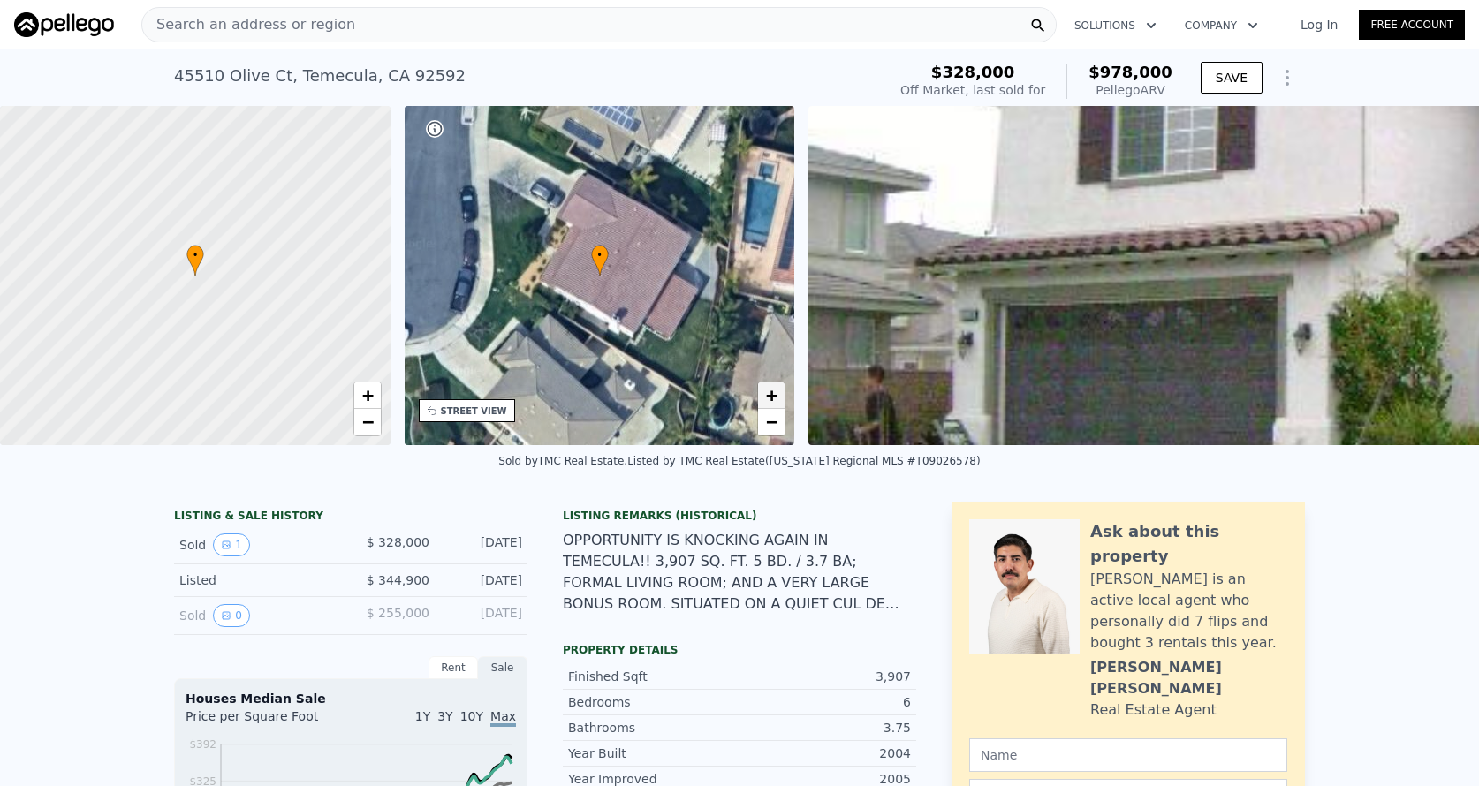
click at [772, 404] on span "+" at bounding box center [771, 395] width 11 height 22
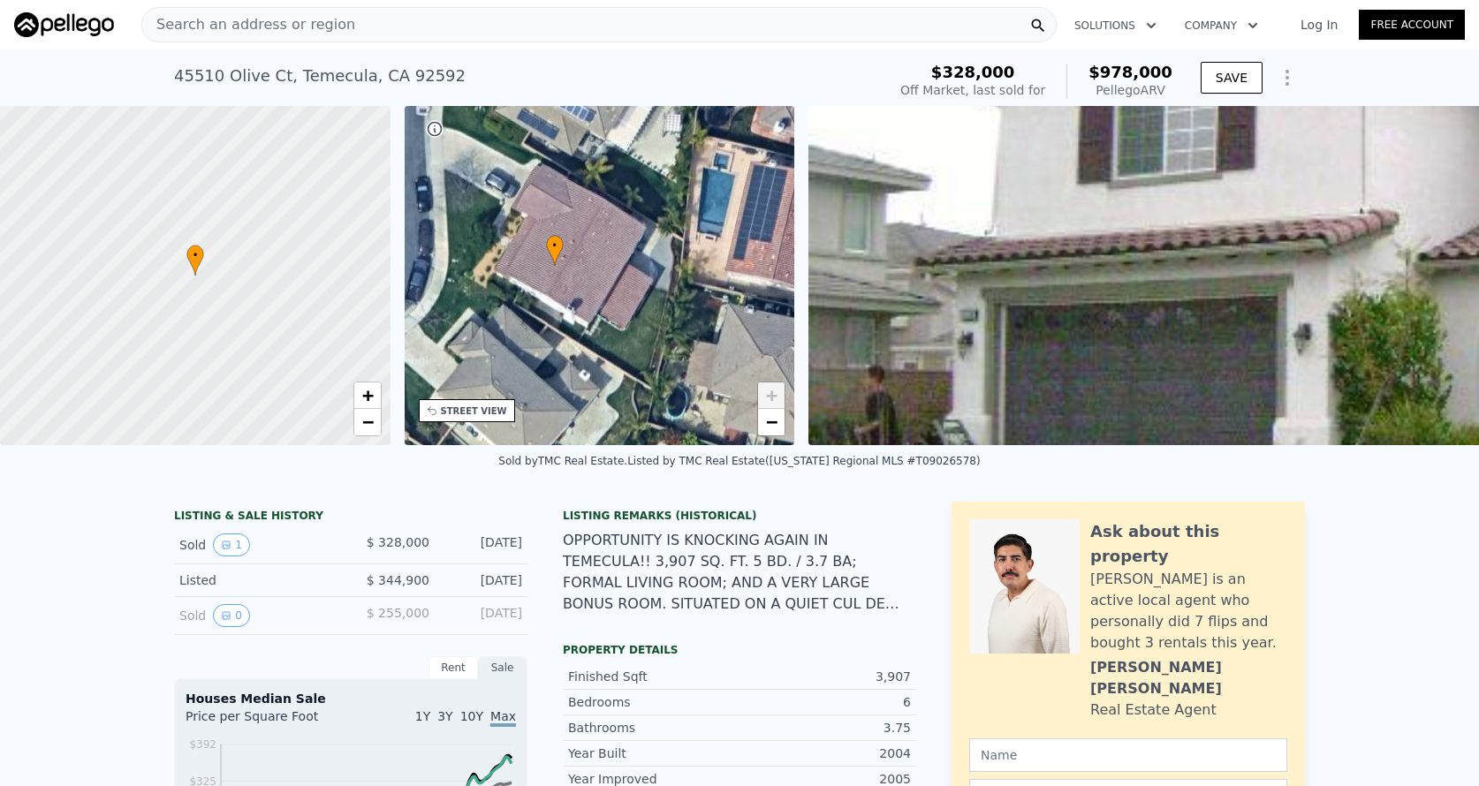
drag, startPoint x: 719, startPoint y: 390, endPoint x: 675, endPoint y: 380, distance: 45.2
click at [675, 380] on div "• + −" at bounding box center [600, 275] width 390 height 339
